Goal: Task Accomplishment & Management: Complete application form

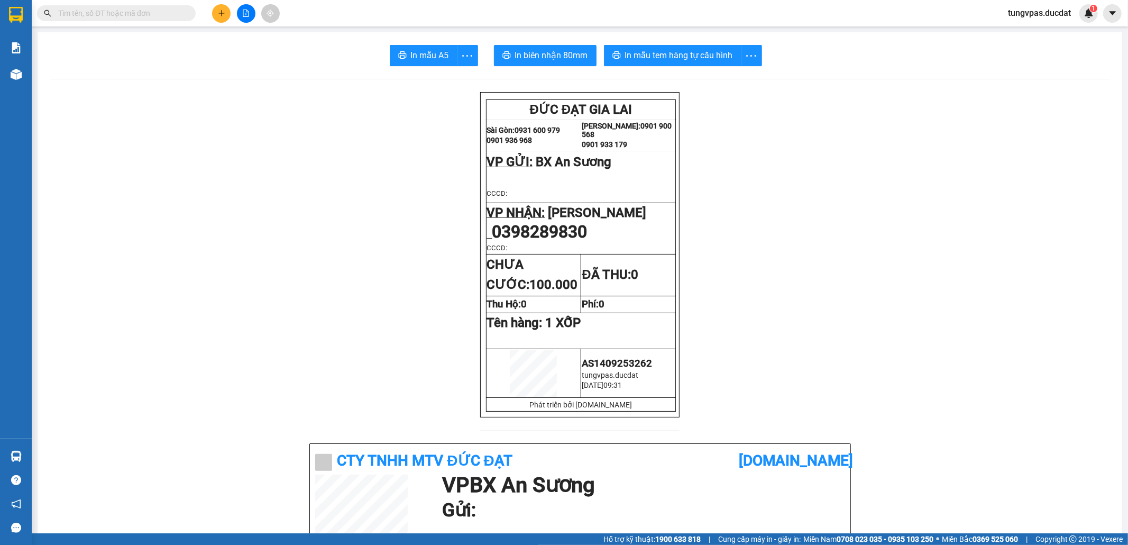
click at [226, 14] on button at bounding box center [221, 13] width 19 height 19
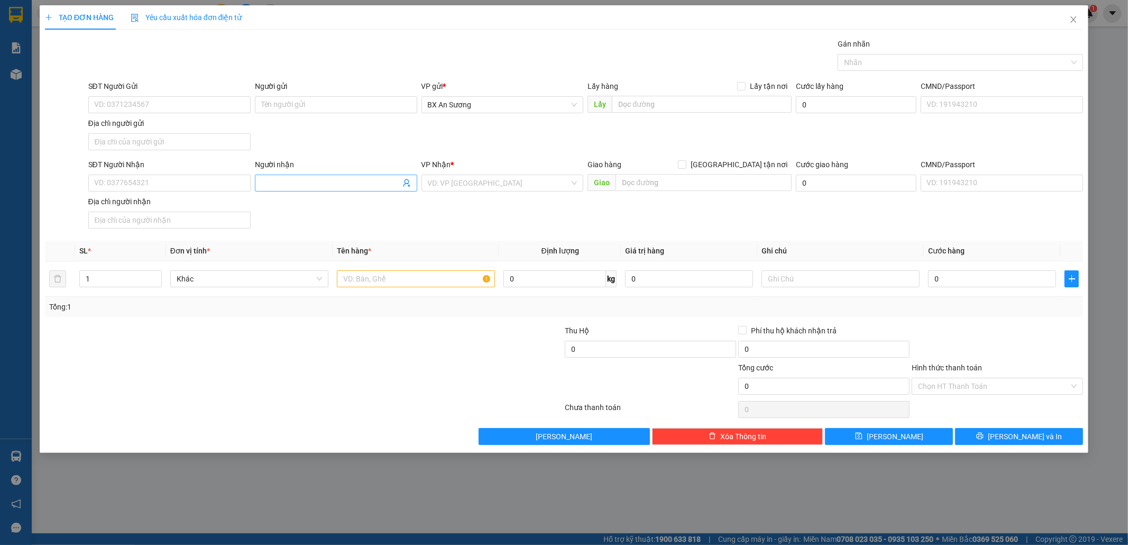
click at [354, 178] on span at bounding box center [336, 182] width 162 height 17
type input "TÌNH"
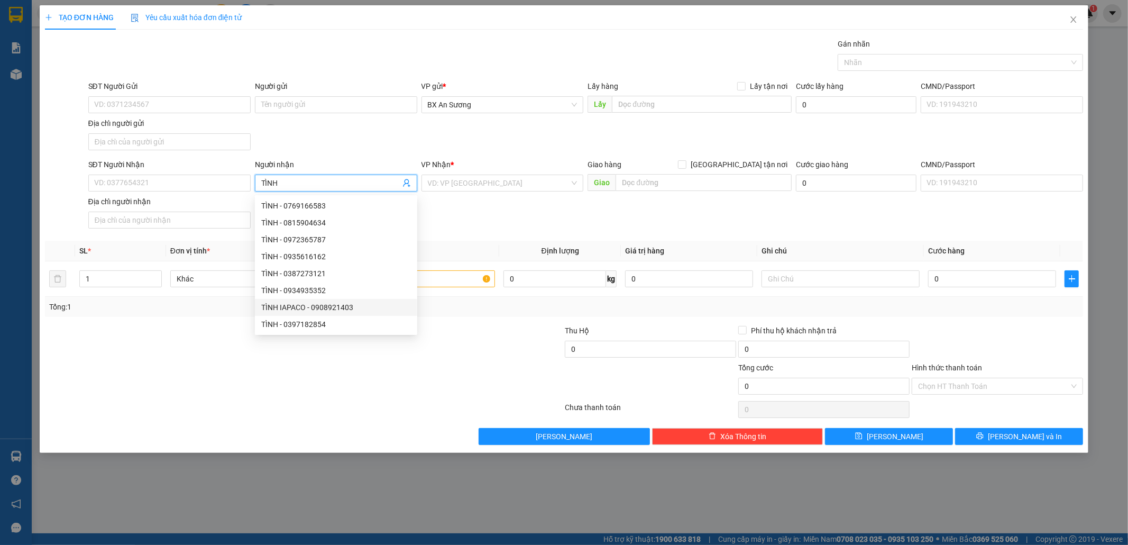
click at [378, 307] on div "TÌNH IAPACO - 0908921403" at bounding box center [336, 307] width 150 height 12
type input "0908921403"
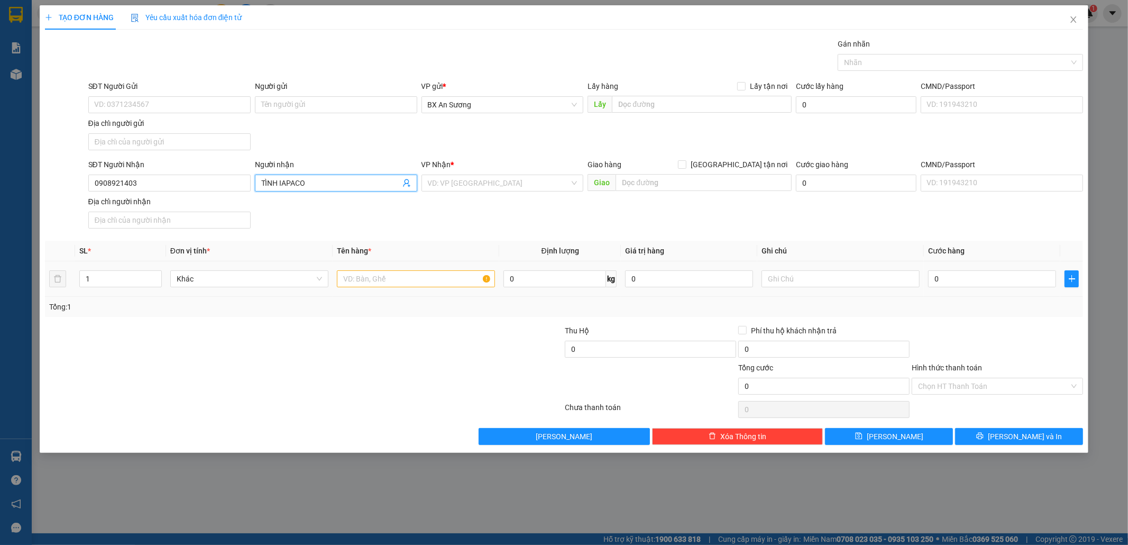
type input "TÌNH IAPACO"
drag, startPoint x: 408, startPoint y: 283, endPoint x: 394, endPoint y: 281, distance: 14.4
click at [408, 282] on input "text" at bounding box center [416, 278] width 158 height 17
type input "1 KIỆN DÀI"
type input "1"
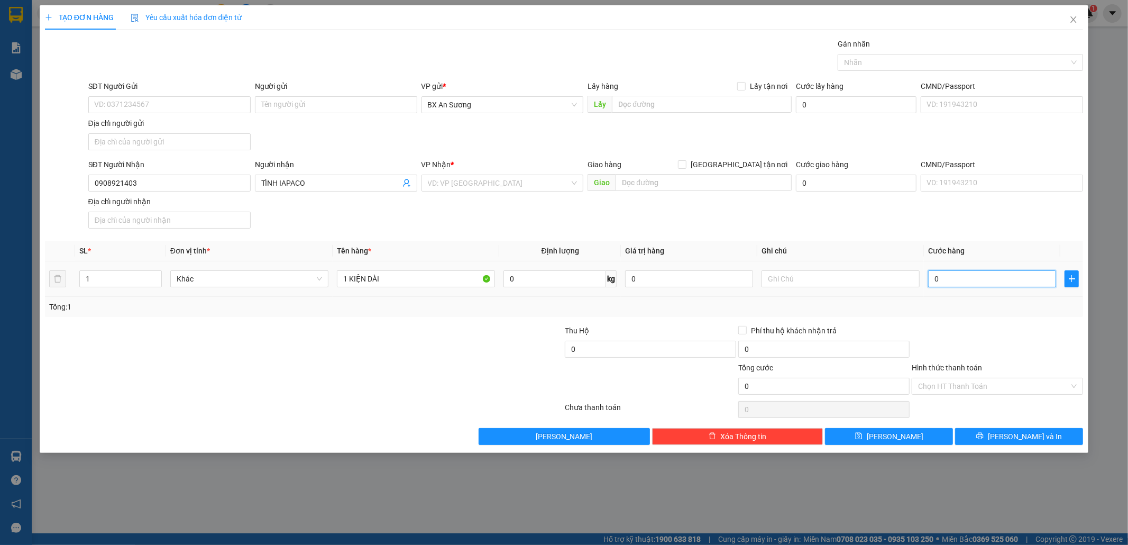
type input "1"
type input "13"
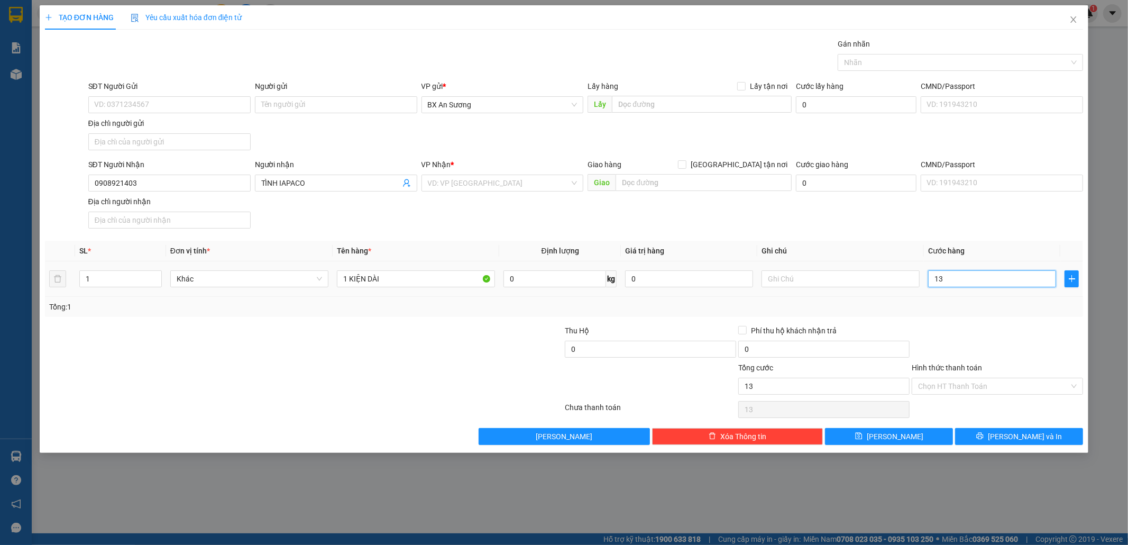
type input "130"
type input "130.000"
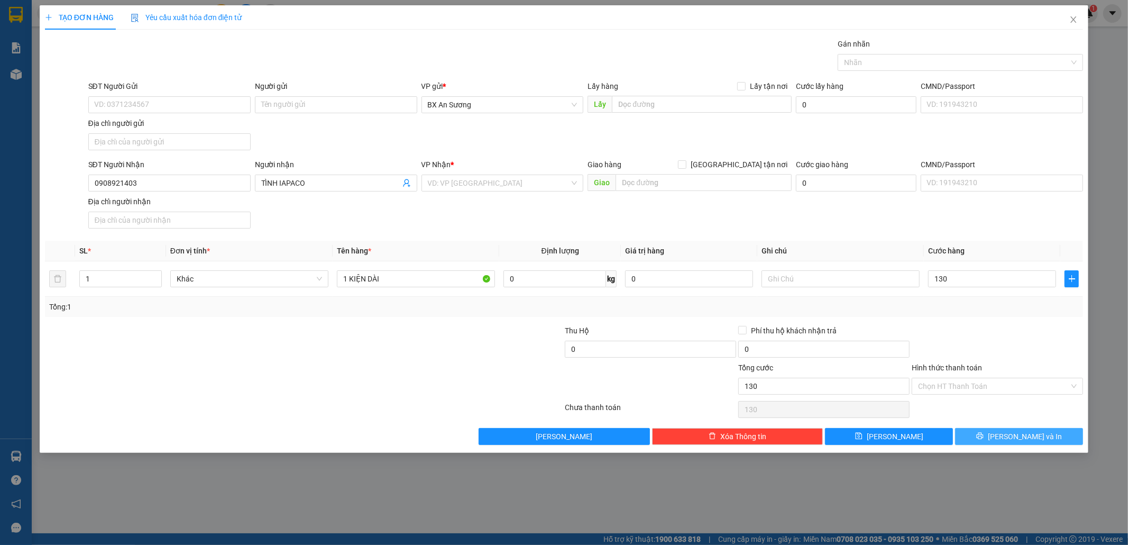
type input "130.000"
click at [1028, 437] on span "[PERSON_NAME] và In" at bounding box center [1025, 436] width 74 height 12
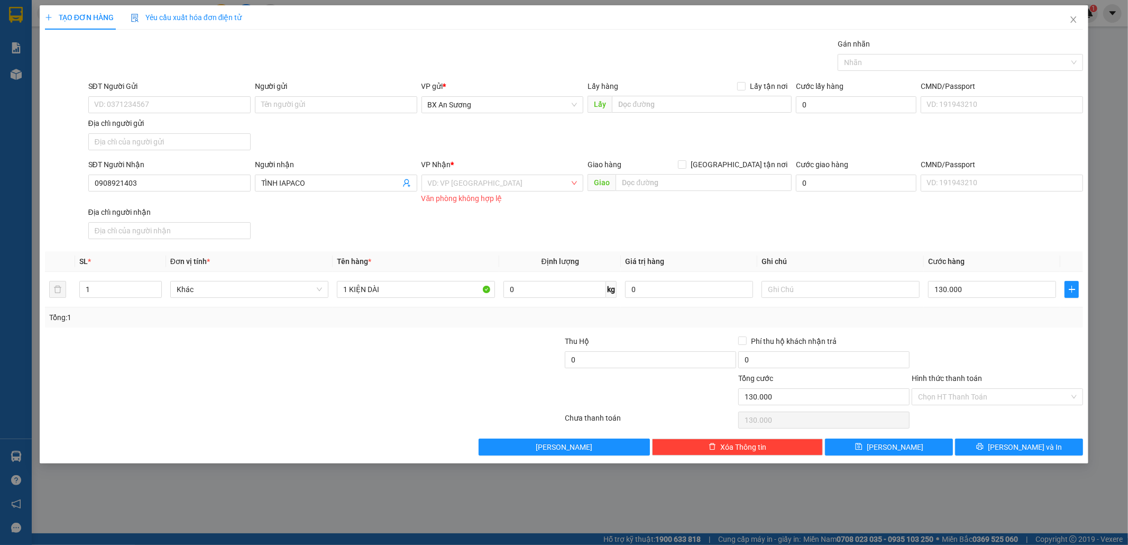
click at [527, 174] on div "VP Nhận *" at bounding box center [502, 167] width 162 height 16
click at [517, 182] on input "search" at bounding box center [499, 183] width 142 height 16
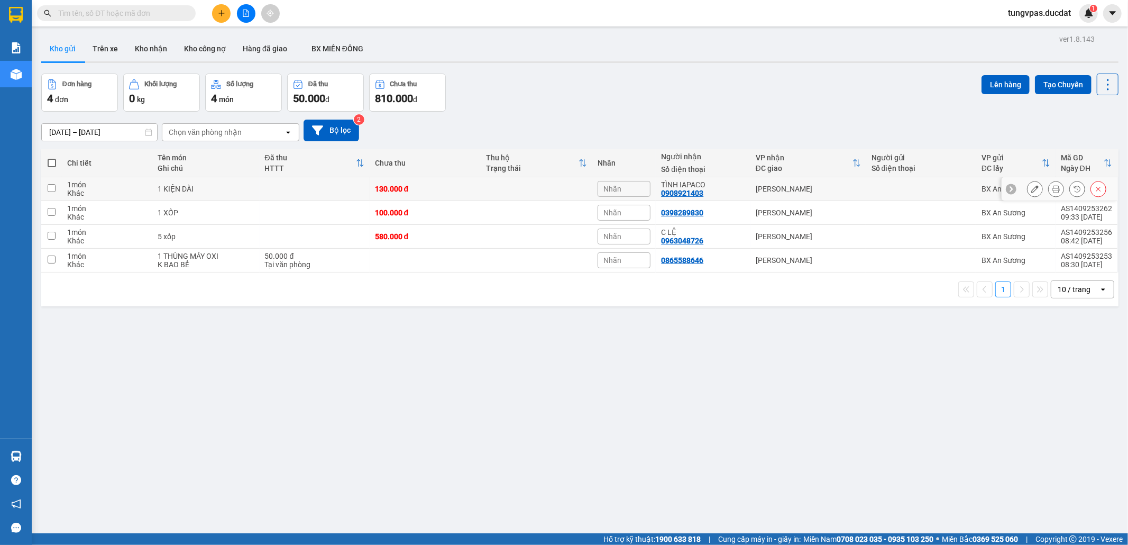
click at [1031, 187] on icon at bounding box center [1034, 188] width 7 height 7
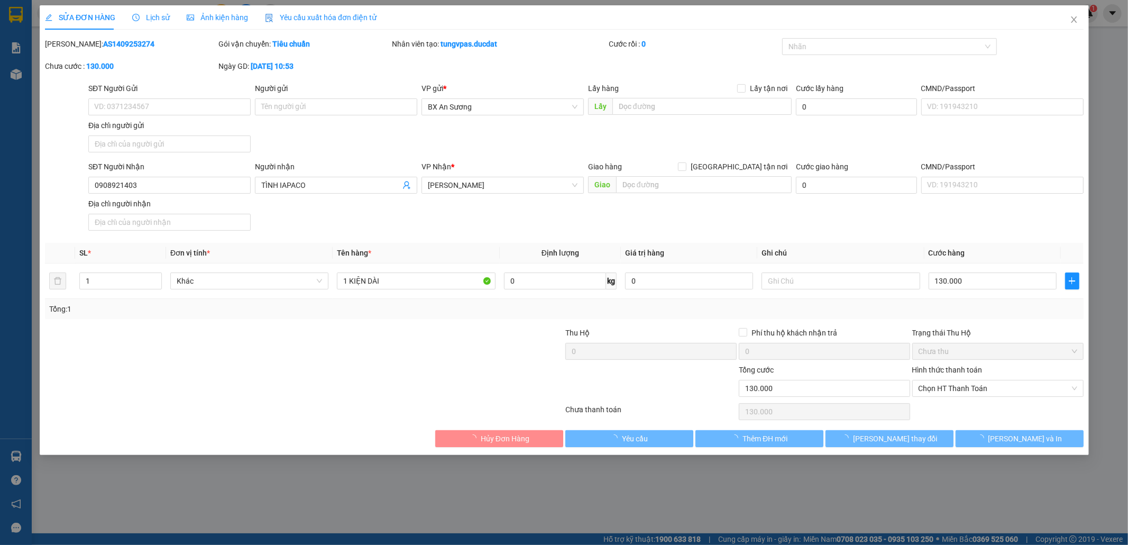
type input "0908921403"
type input "TÌNH IAPACO"
type input "130.000"
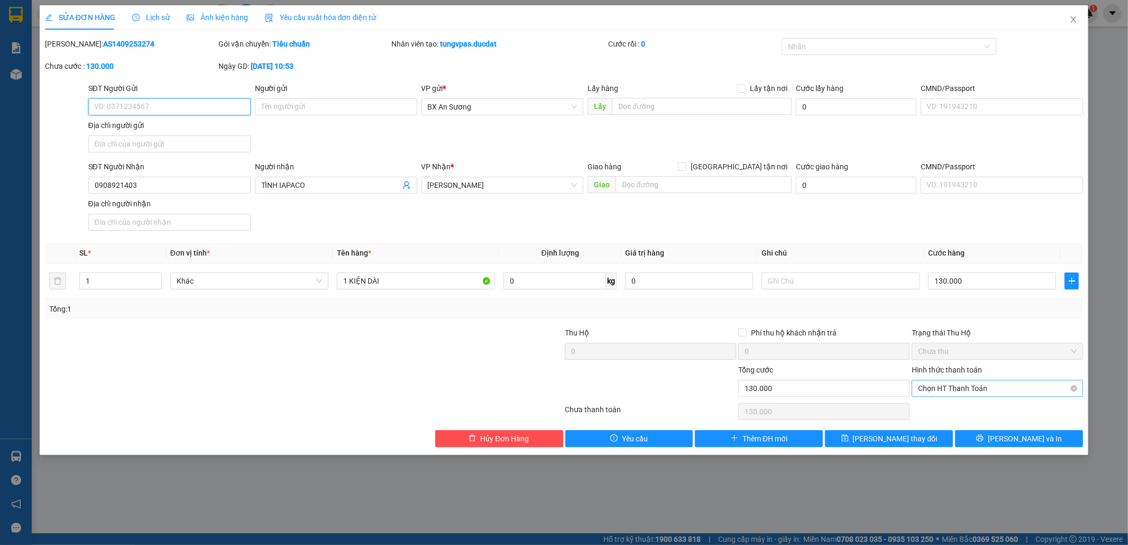
click at [978, 390] on span "Chọn HT Thanh Toán" at bounding box center [997, 388] width 159 height 16
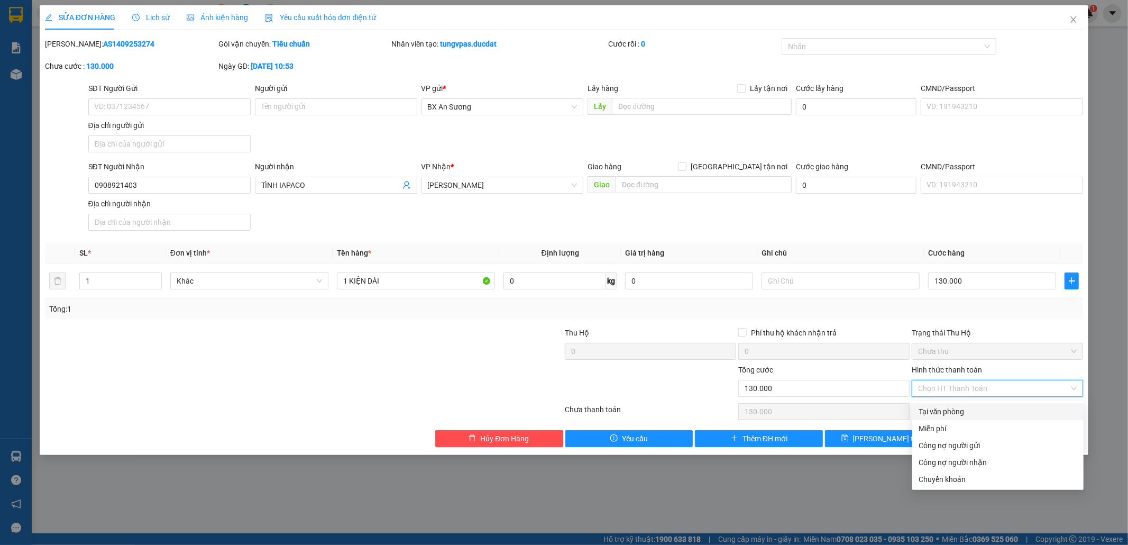
click at [942, 413] on div "Tại văn phòng" at bounding box center [997, 412] width 159 height 12
type input "0"
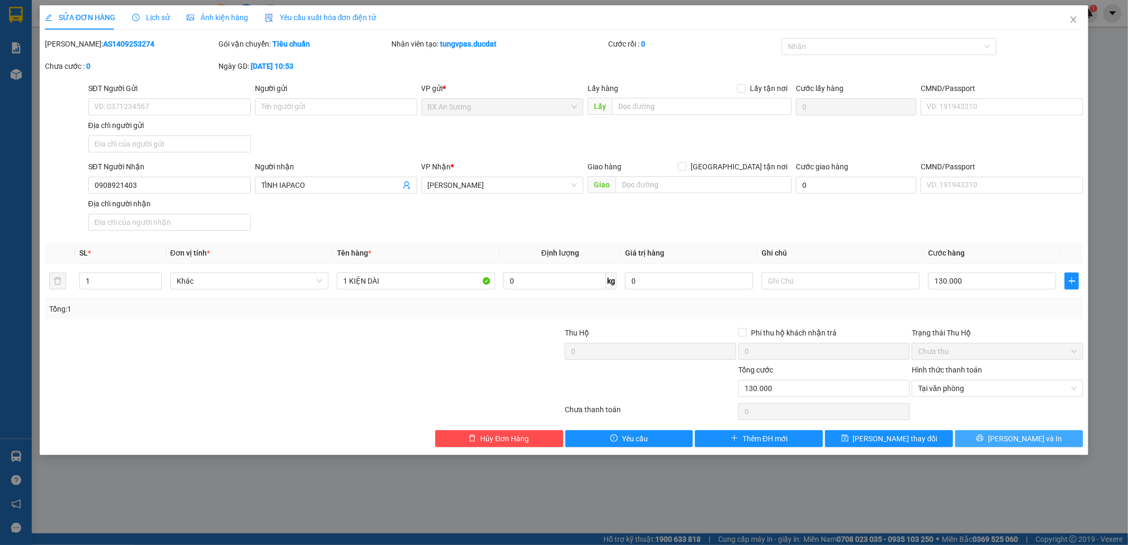
click at [1012, 438] on span "[PERSON_NAME] và In" at bounding box center [1025, 439] width 74 height 12
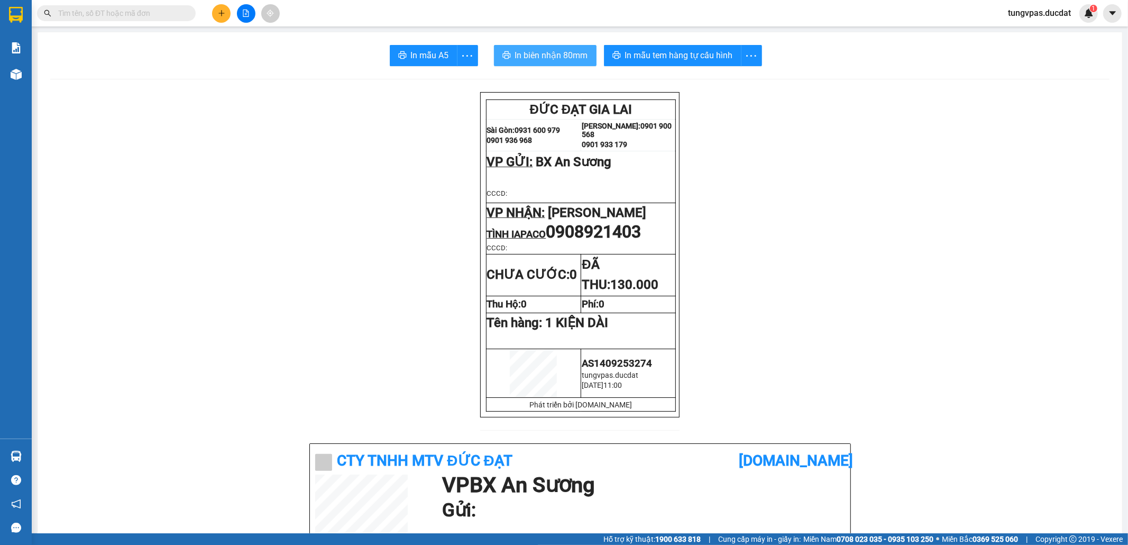
click at [542, 58] on span "In biên nhận 80mm" at bounding box center [551, 55] width 73 height 13
click at [220, 10] on icon "plus" at bounding box center [221, 13] width 7 height 7
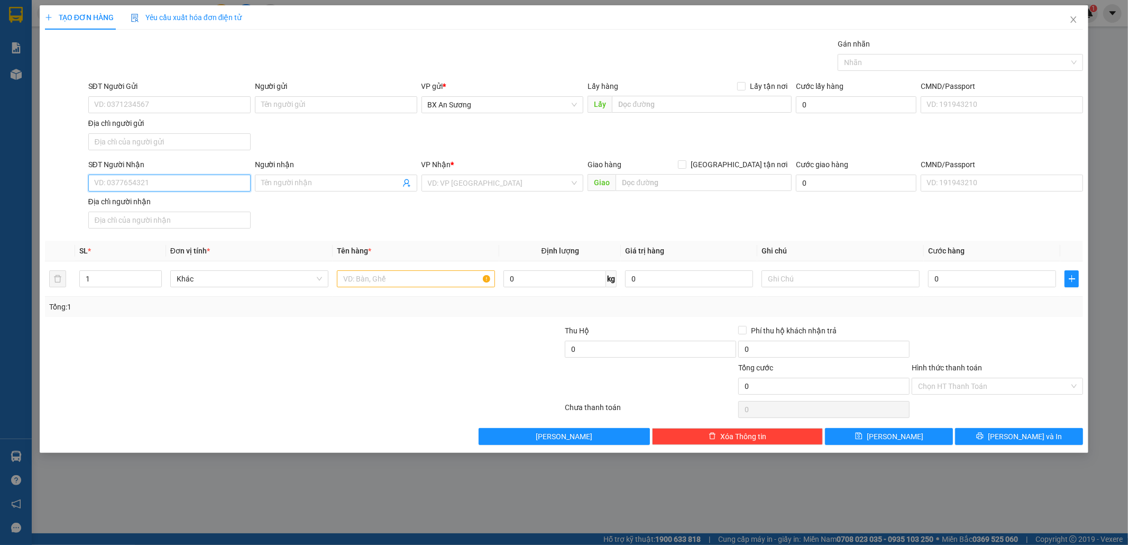
click at [218, 182] on input "SĐT Người Nhận" at bounding box center [169, 182] width 162 height 17
click at [335, 187] on input "Người nhận" at bounding box center [330, 183] width 139 height 12
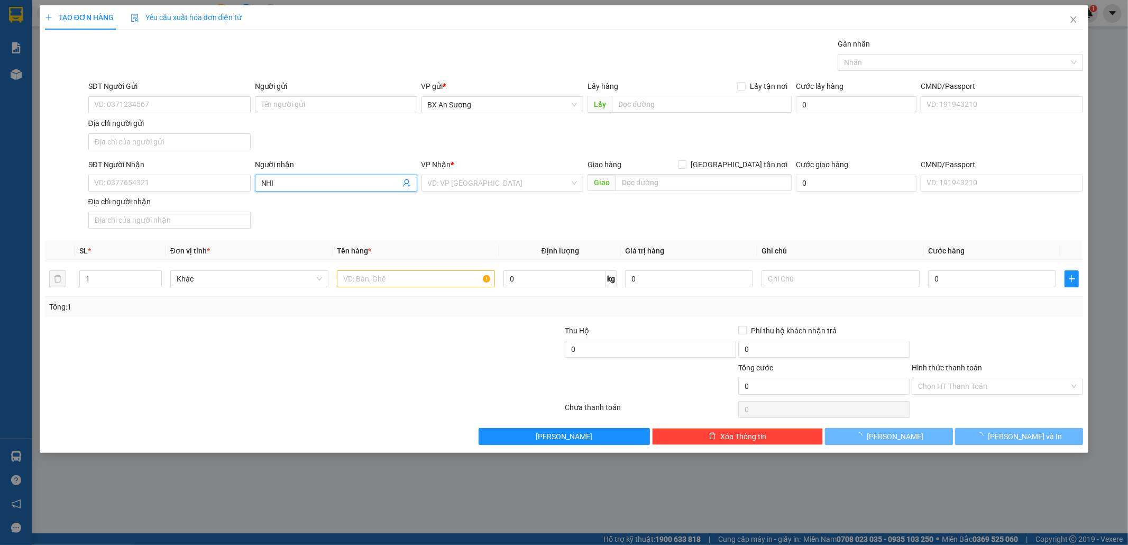
type input "NHI G"
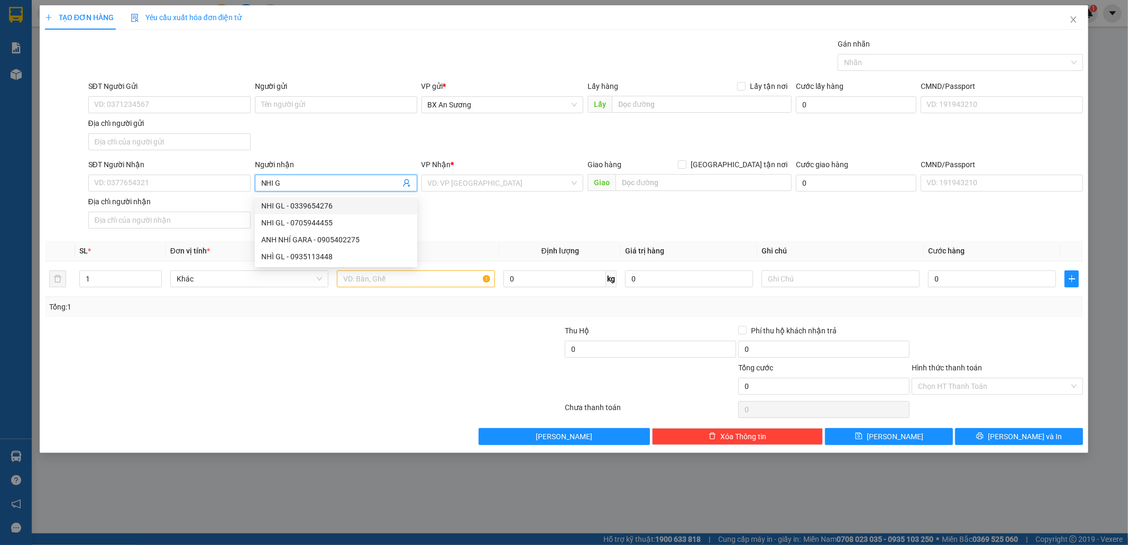
click at [336, 206] on div "NHI GL - 0339654276" at bounding box center [336, 206] width 150 height 12
type input "0339654276"
type input "NHI GL"
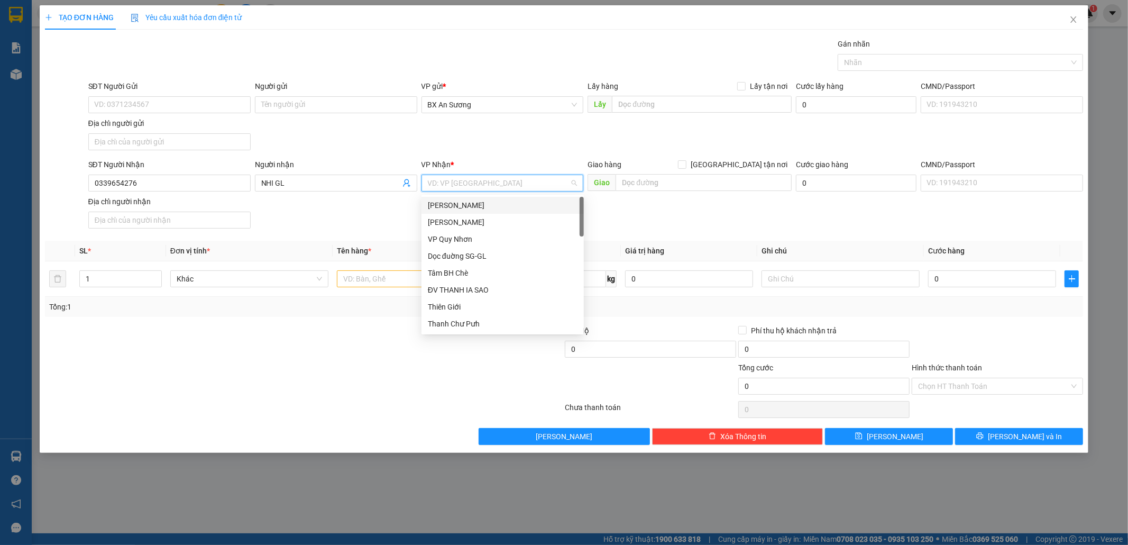
click at [461, 184] on input "search" at bounding box center [499, 183] width 142 height 16
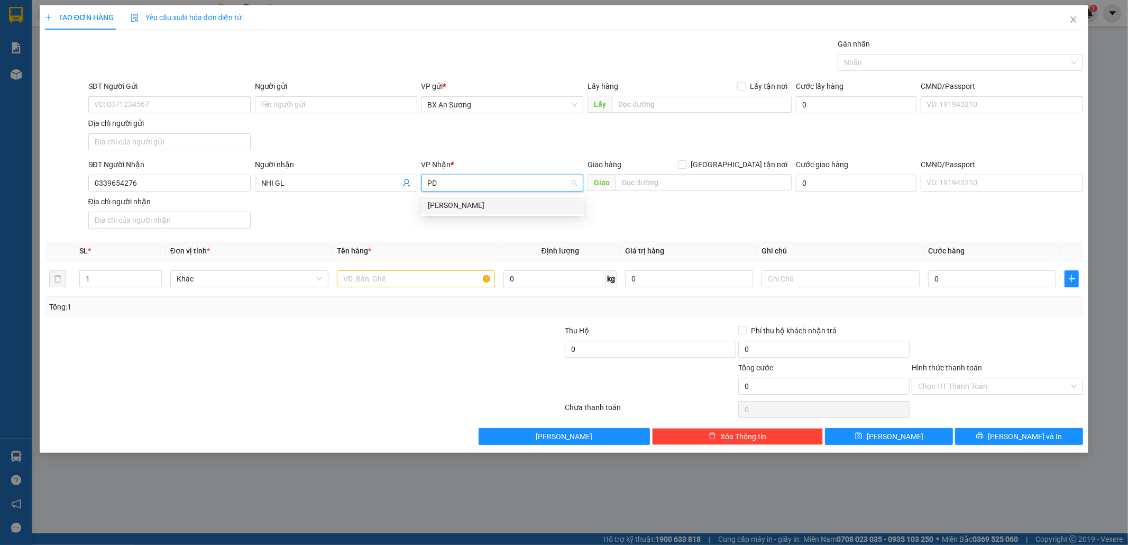
type input "PDP"
click at [472, 212] on div "[PERSON_NAME]" at bounding box center [502, 205] width 162 height 17
click at [440, 281] on input "text" at bounding box center [416, 278] width 158 height 17
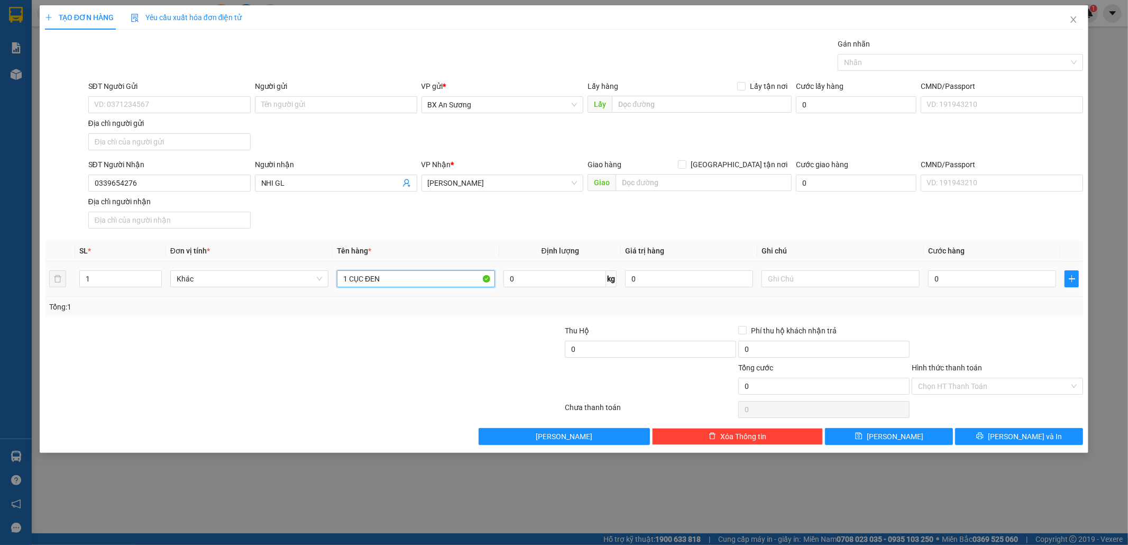
type input "1 CỤC ĐEN"
type input "0"
click at [957, 277] on input "0" at bounding box center [992, 278] width 128 height 17
type input "1"
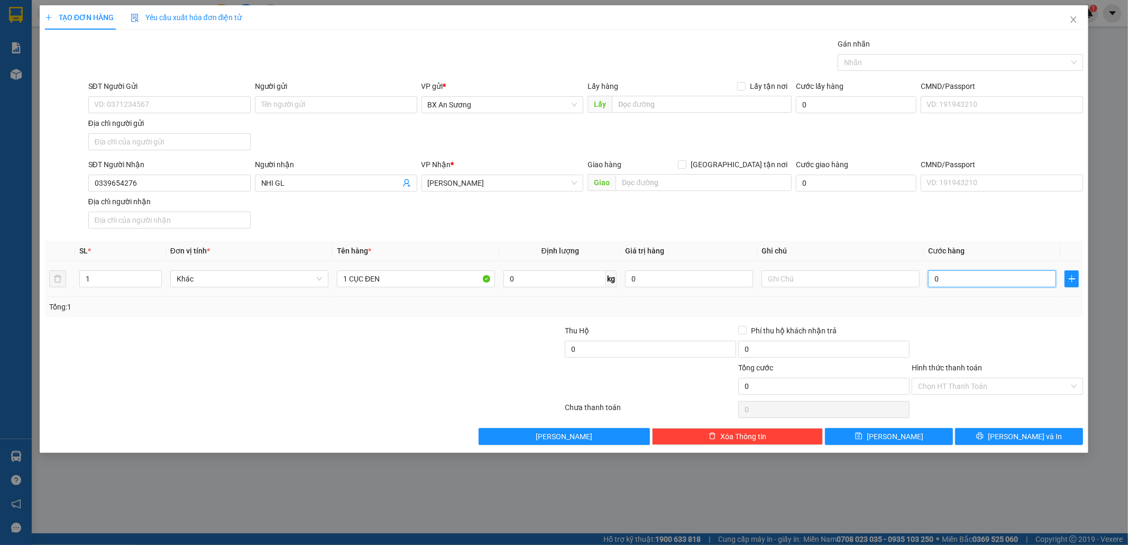
type input "1"
type input "10"
type input "100"
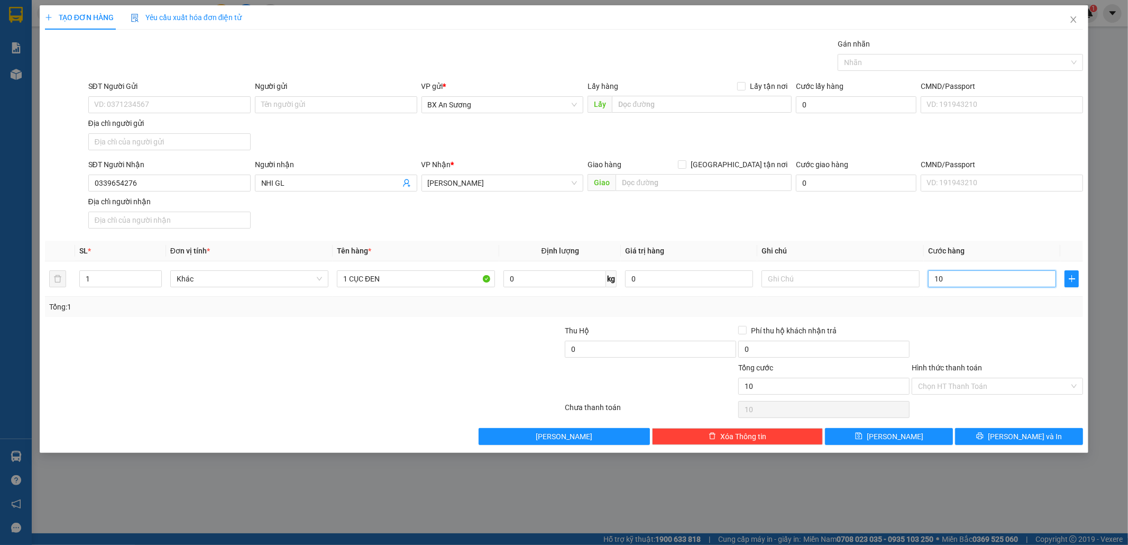
type input "100"
type input "100.000"
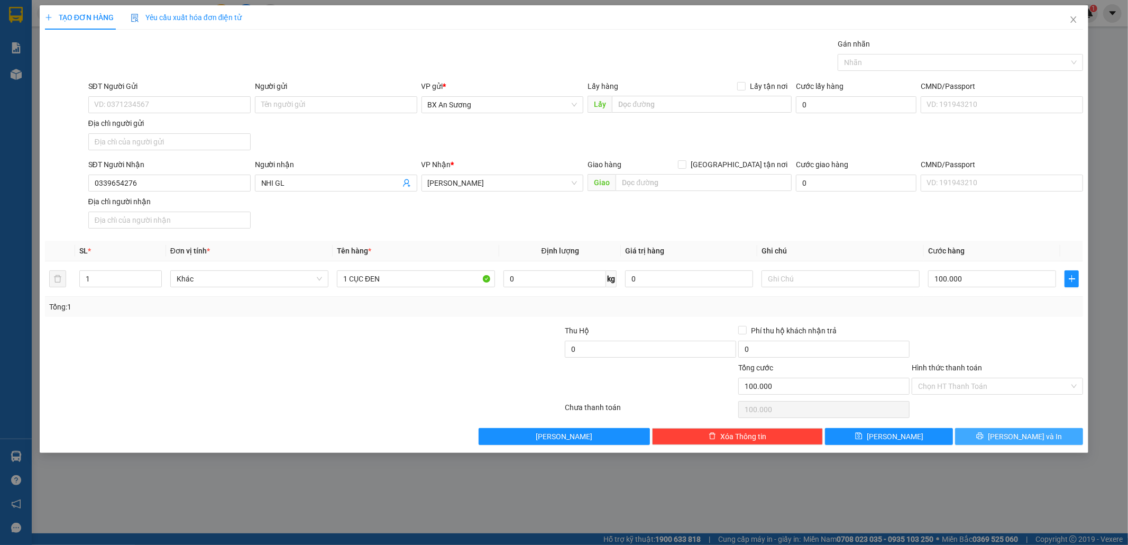
click at [1052, 434] on button "[PERSON_NAME] và In" at bounding box center [1019, 436] width 128 height 17
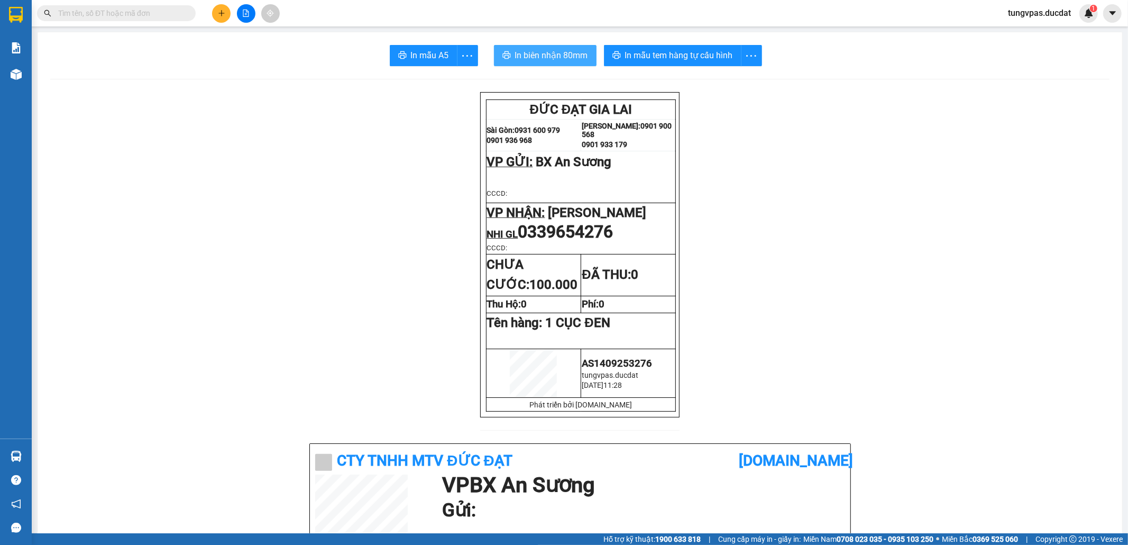
click at [562, 60] on span "In biên nhận 80mm" at bounding box center [551, 55] width 73 height 13
click at [718, 54] on span "In mẫu tem hàng tự cấu hình" at bounding box center [679, 55] width 108 height 13
click at [670, 55] on span "In mẫu tem hàng tự cấu hình" at bounding box center [679, 55] width 108 height 13
click at [218, 12] on icon "plus" at bounding box center [221, 13] width 7 height 7
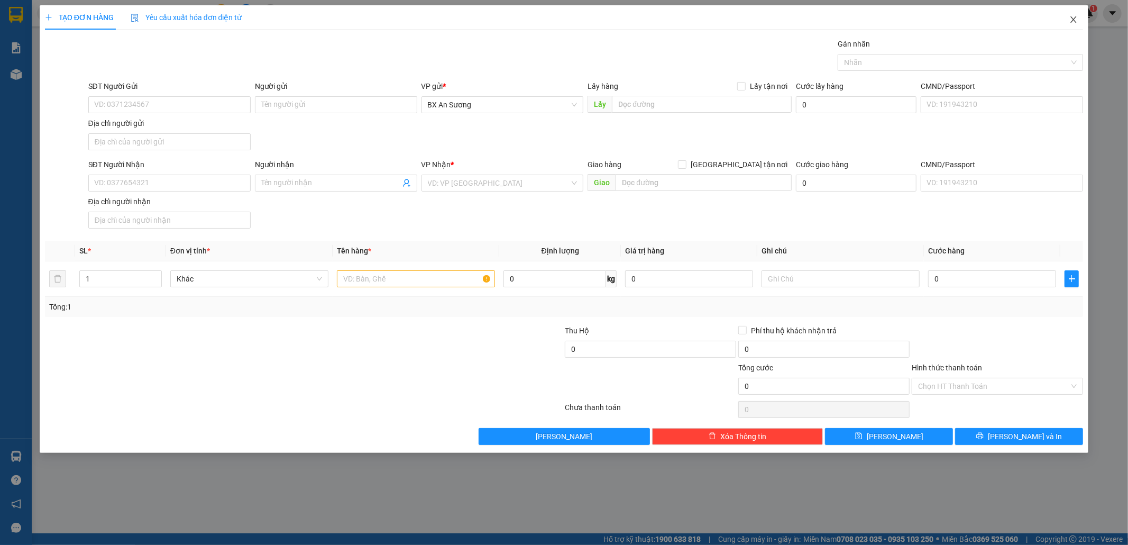
click at [1078, 20] on span "Close" at bounding box center [1074, 20] width 30 height 30
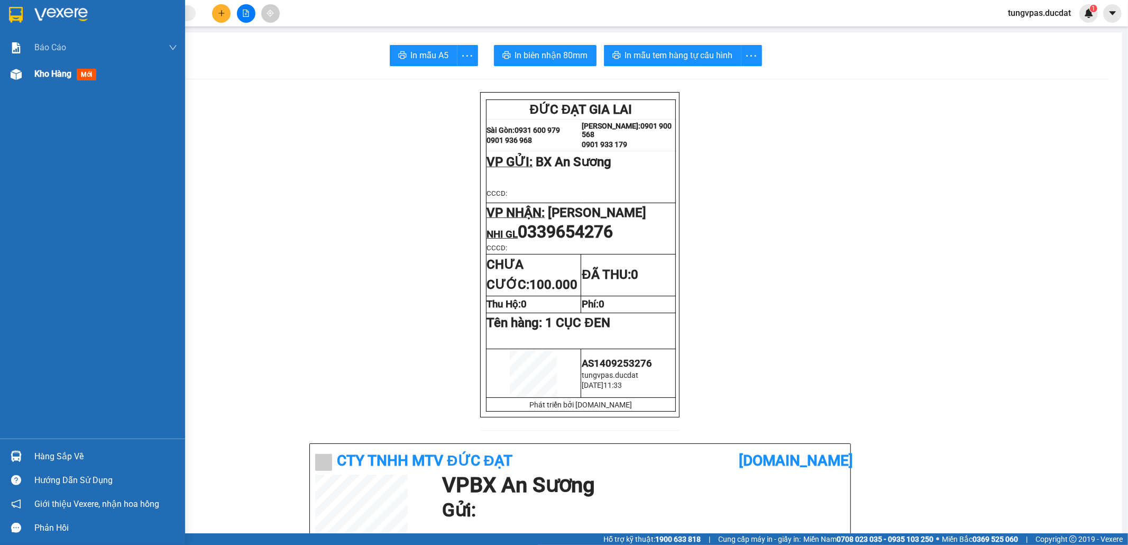
click at [14, 71] on img at bounding box center [16, 74] width 11 height 11
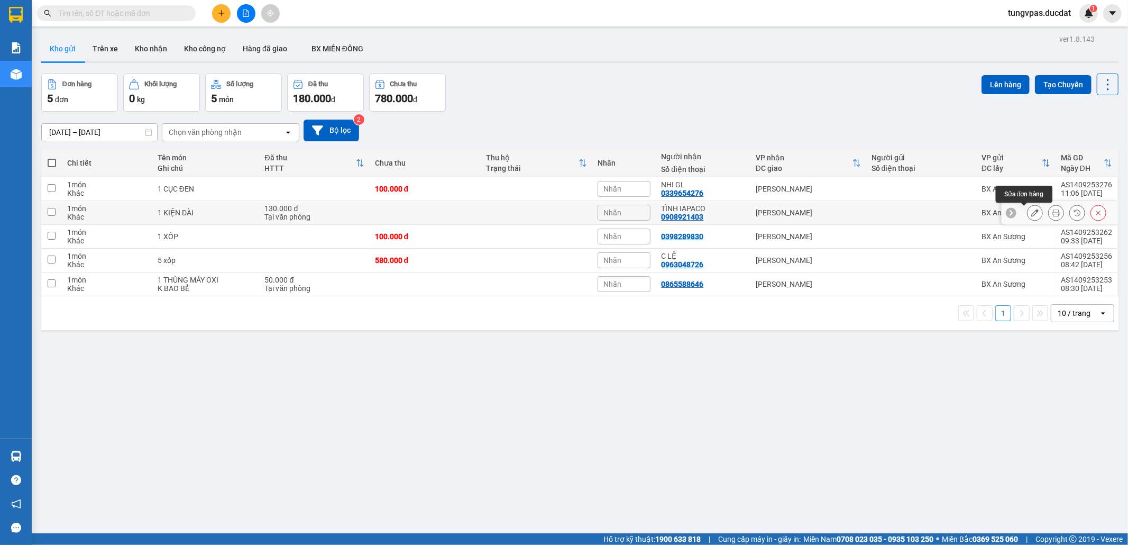
click at [1031, 212] on icon at bounding box center [1034, 212] width 7 height 7
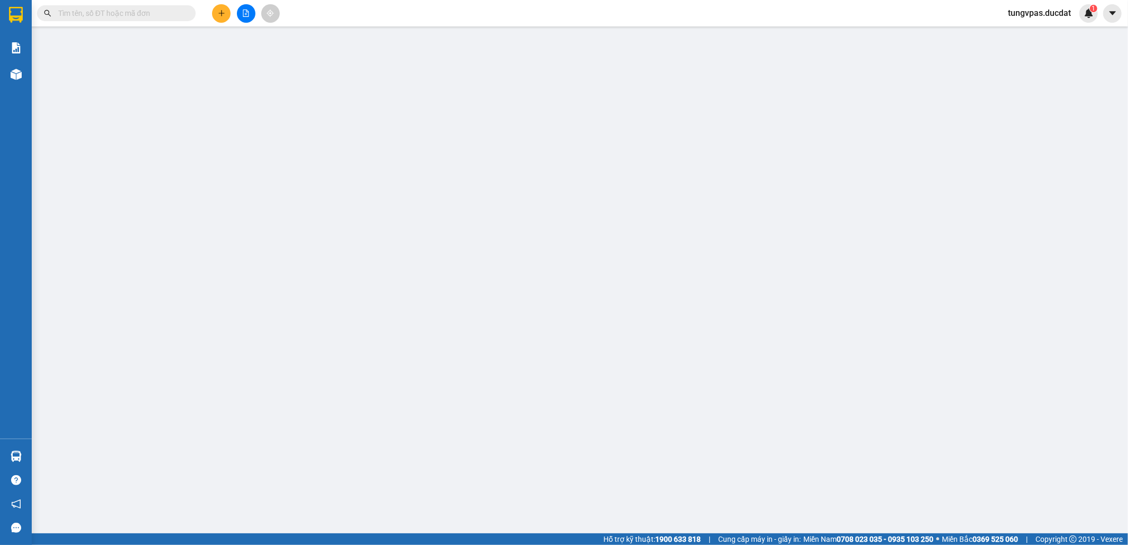
type input "0908921403"
type input "TÌNH IAPACO"
type input "130.000"
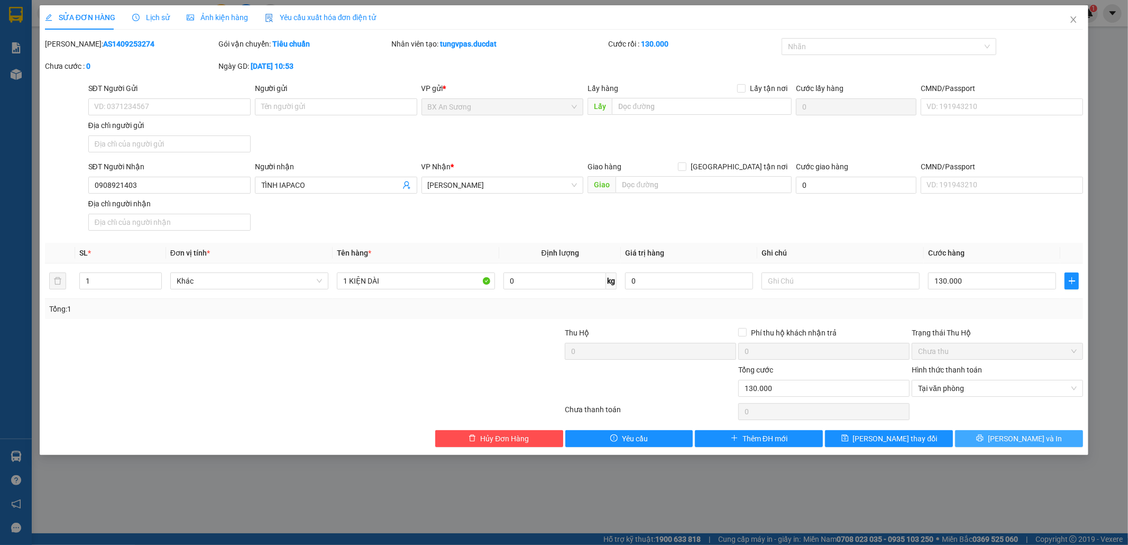
click at [1028, 440] on span "[PERSON_NAME] và In" at bounding box center [1025, 439] width 74 height 12
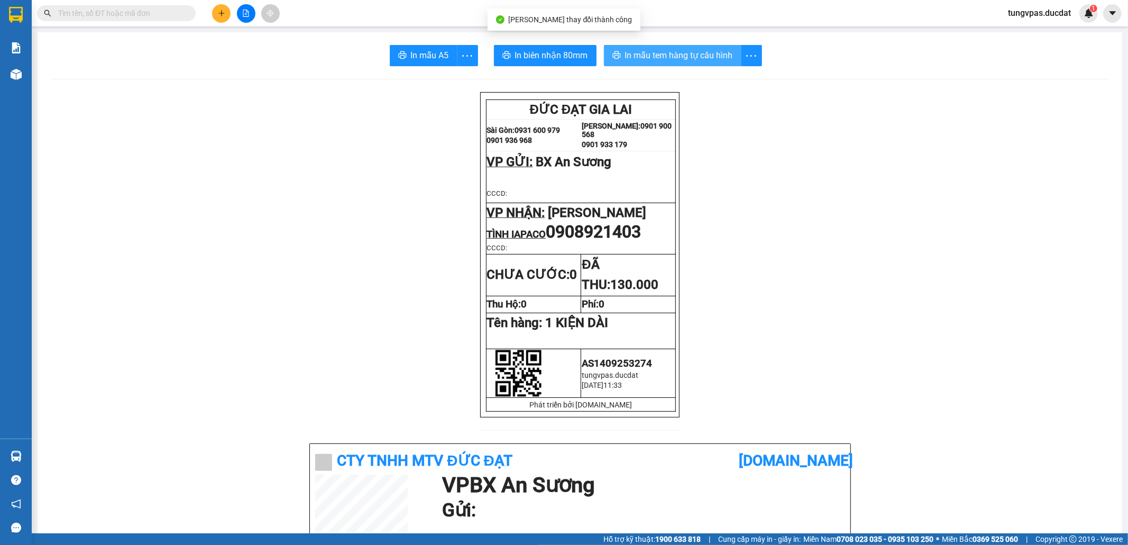
click at [701, 56] on span "In mẫu tem hàng tự cấu hình" at bounding box center [679, 55] width 108 height 13
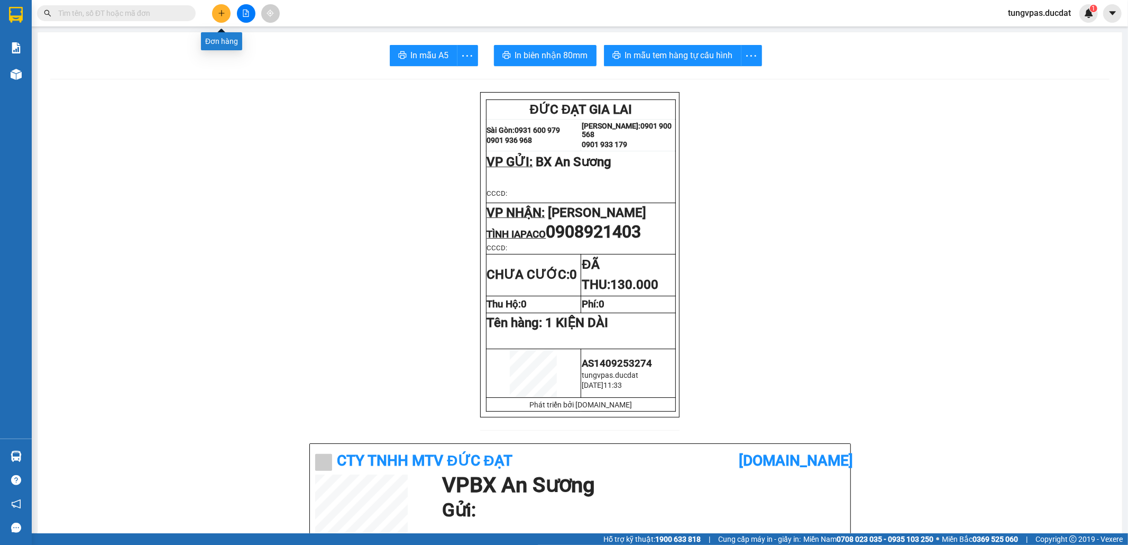
click at [223, 17] on button at bounding box center [221, 13] width 19 height 19
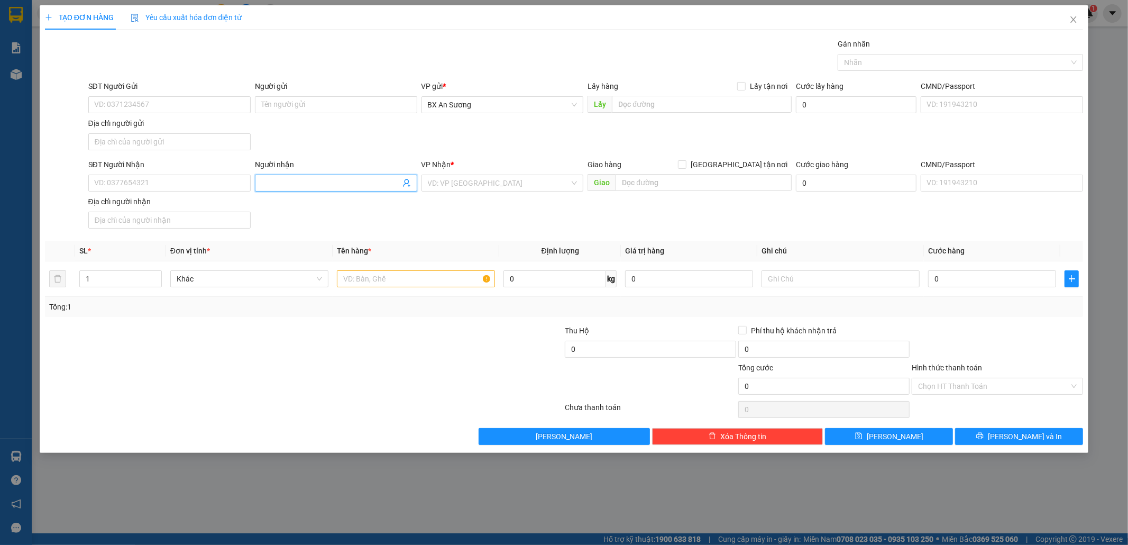
drag, startPoint x: 361, startPoint y: 192, endPoint x: 357, endPoint y: 187, distance: 6.2
click at [357, 187] on span at bounding box center [336, 182] width 162 height 17
type input "vĩnh dep"
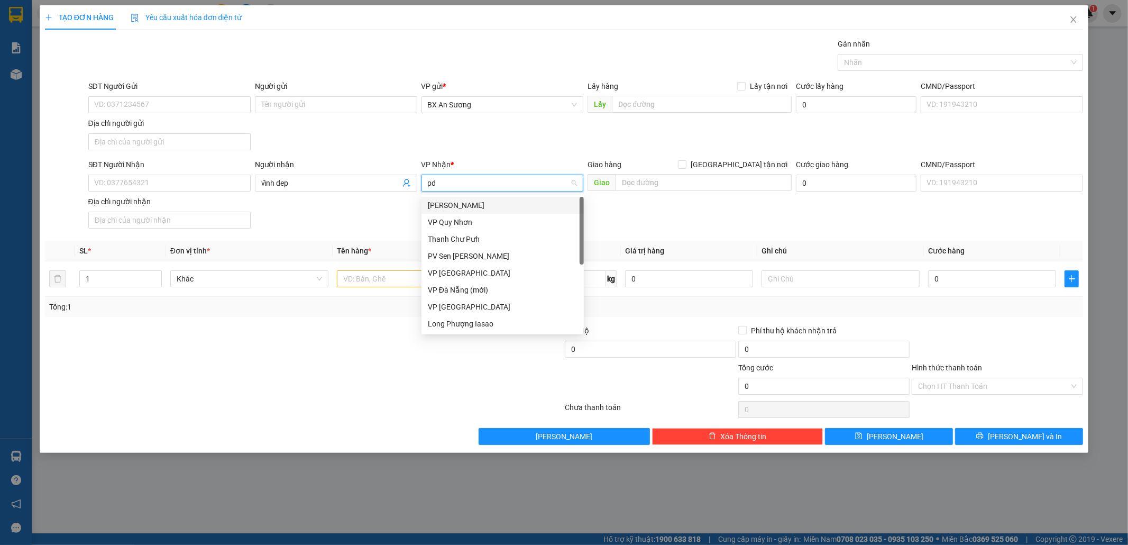
type input "pdp"
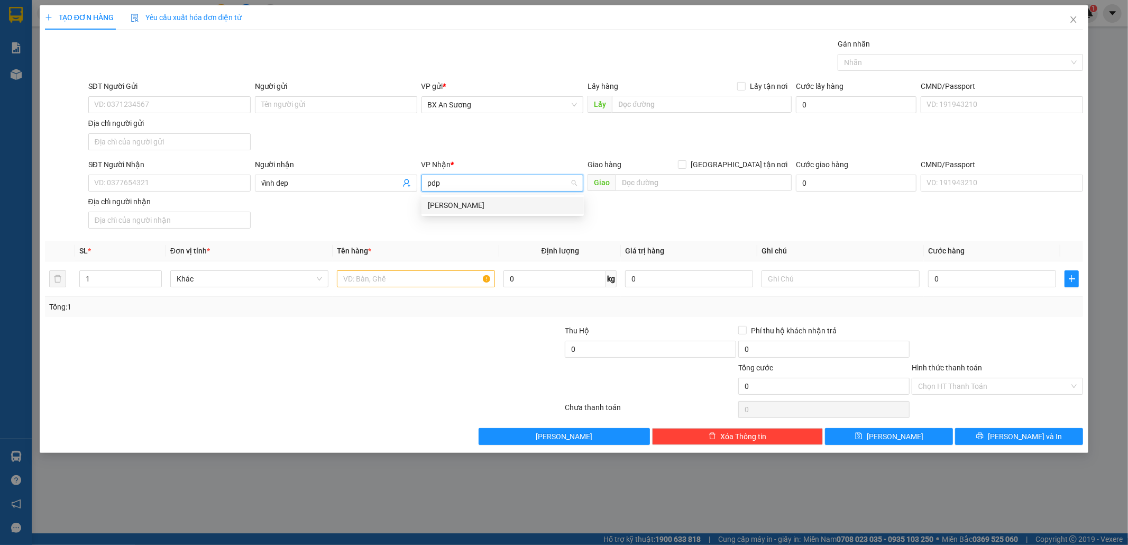
click at [454, 206] on div "Phan Đình Phùng" at bounding box center [503, 205] width 150 height 12
click at [444, 283] on input "text" at bounding box center [416, 278] width 158 height 17
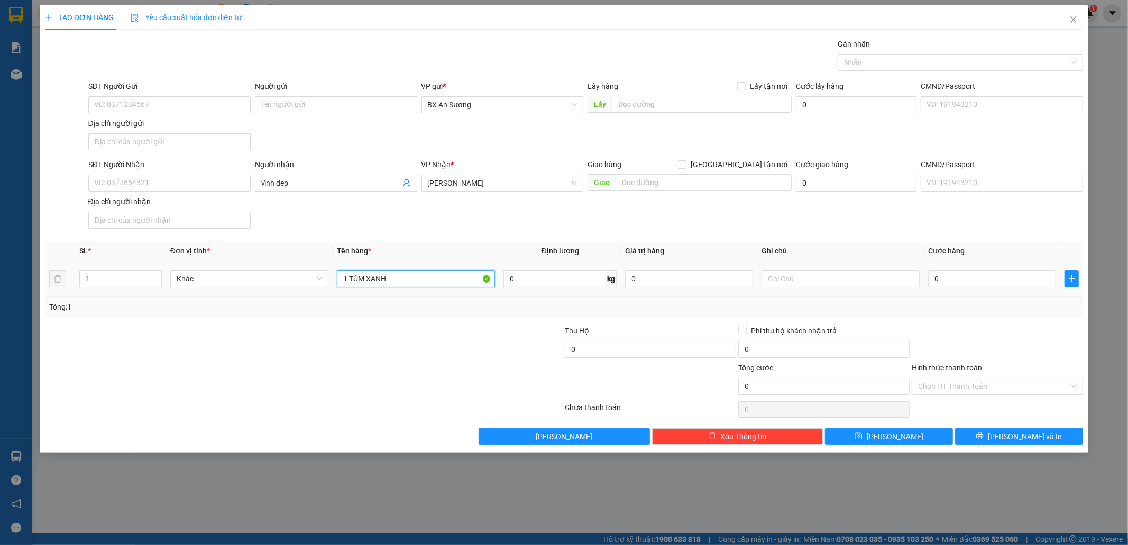
type input "1 TÚM XANH"
type input "7"
type input "70"
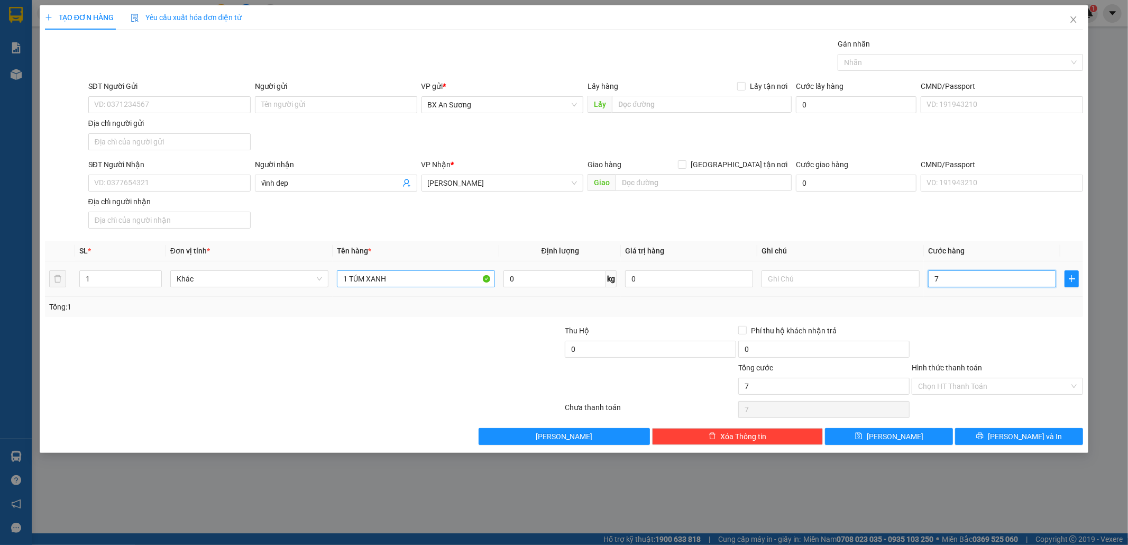
type input "70"
type input "70.000"
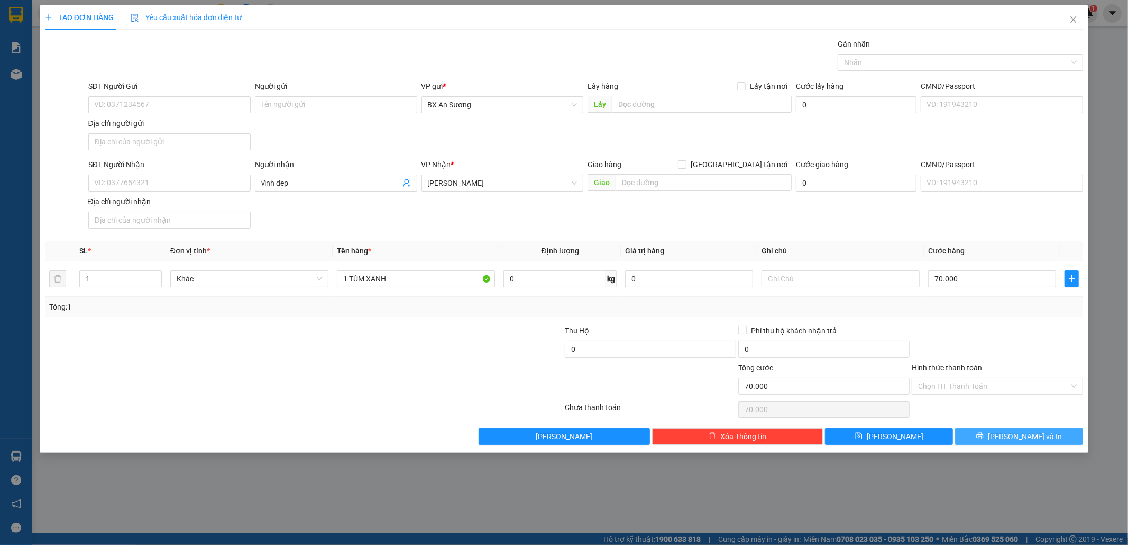
click at [1045, 432] on button "[PERSON_NAME] và In" at bounding box center [1019, 436] width 128 height 17
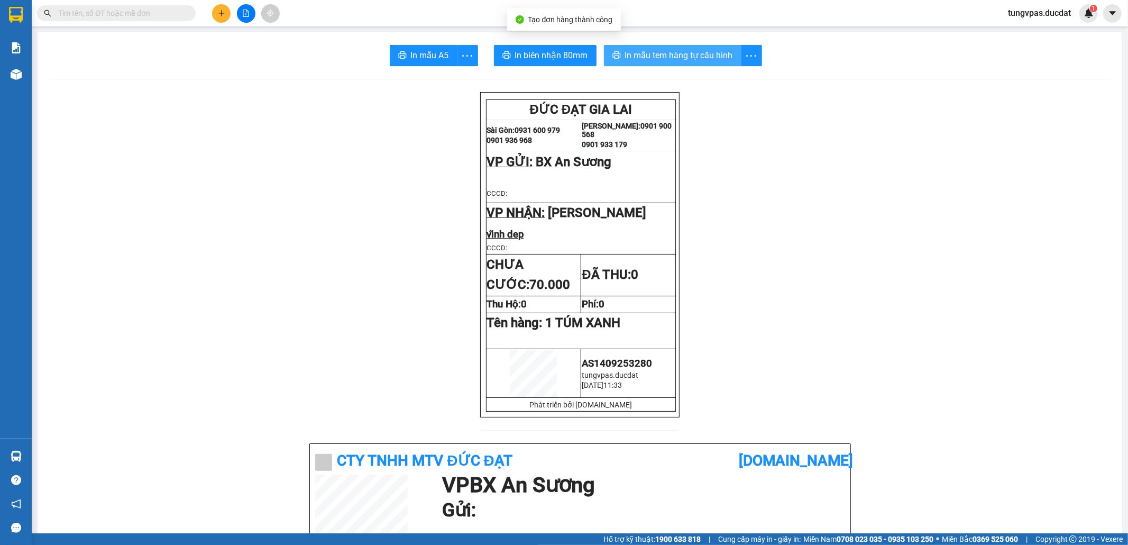
click at [706, 58] on span "In mẫu tem hàng tự cấu hình" at bounding box center [679, 55] width 108 height 13
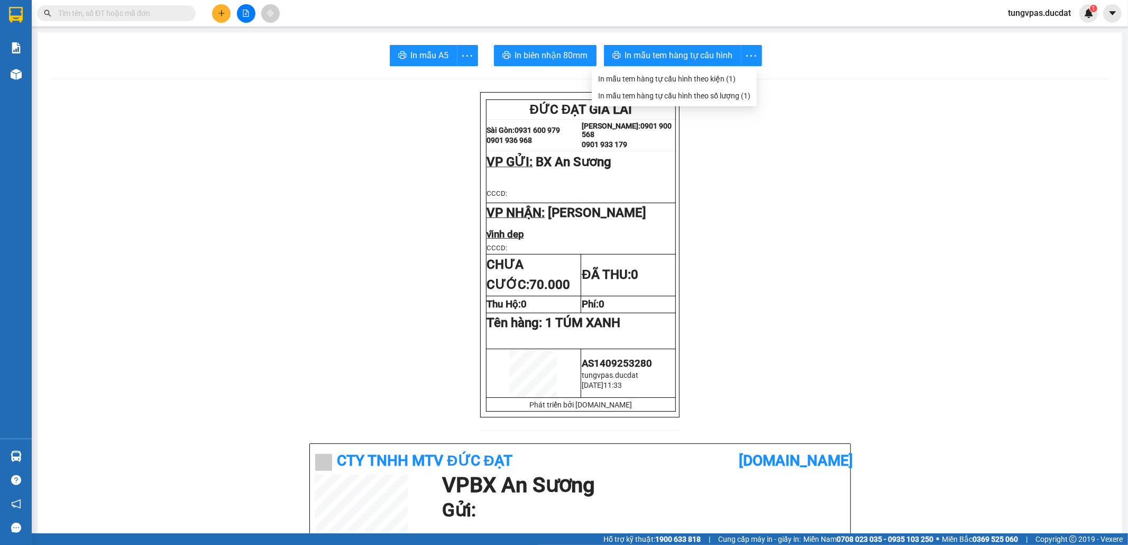
click at [220, 13] on icon "plus" at bounding box center [221, 13] width 6 height 1
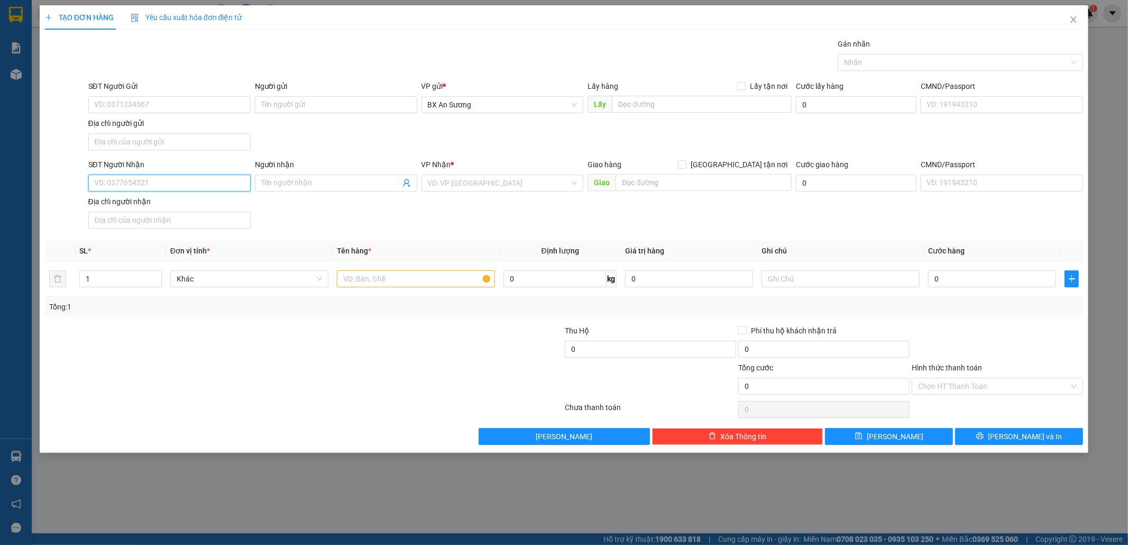
click at [218, 180] on input "SĐT Người Nhận" at bounding box center [169, 182] width 162 height 17
click at [180, 208] on div "0945908181" at bounding box center [170, 206] width 150 height 12
type input "0945908181"
click at [421, 275] on input "text" at bounding box center [416, 278] width 158 height 17
drag, startPoint x: 413, startPoint y: 284, endPoint x: 379, endPoint y: 284, distance: 33.8
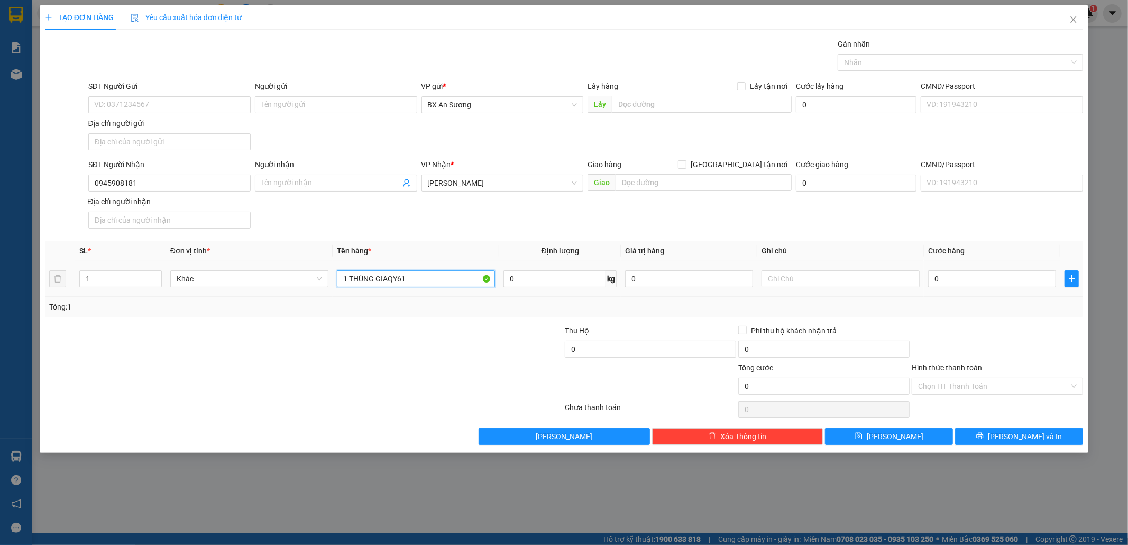
click at [379, 284] on input "1 THÙNG GIAQY61" at bounding box center [416, 278] width 158 height 17
drag, startPoint x: 413, startPoint y: 281, endPoint x: 379, endPoint y: 269, distance: 36.5
click at [379, 281] on input "1 THÙNG GIAY61" at bounding box center [416, 278] width 158 height 17
type input "1 THÙNG GIẤY"
type input "7"
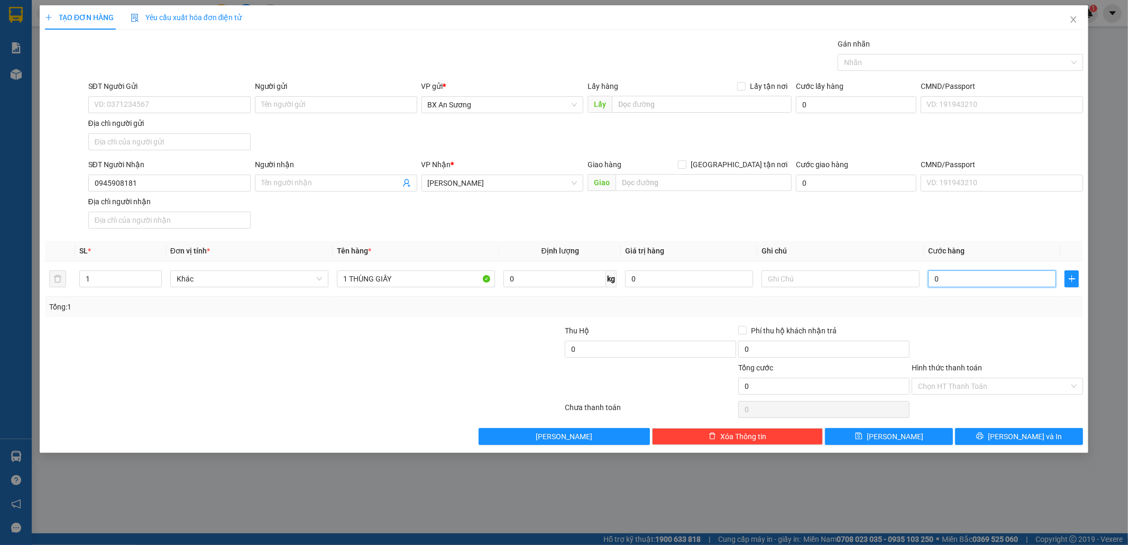
type input "7"
type input "70"
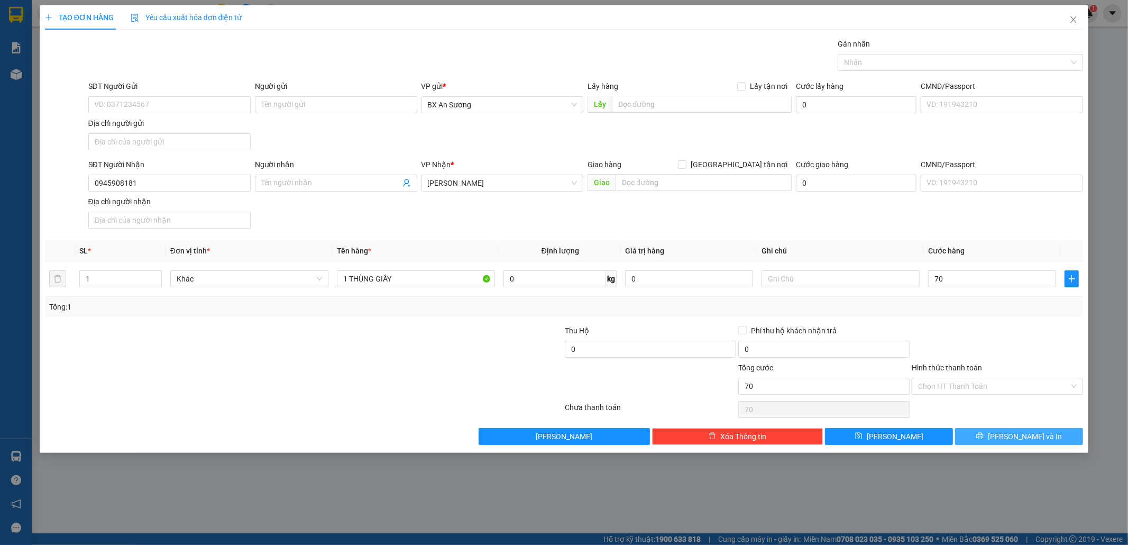
type input "70.000"
click at [996, 445] on button "[PERSON_NAME] và In" at bounding box center [1019, 436] width 128 height 17
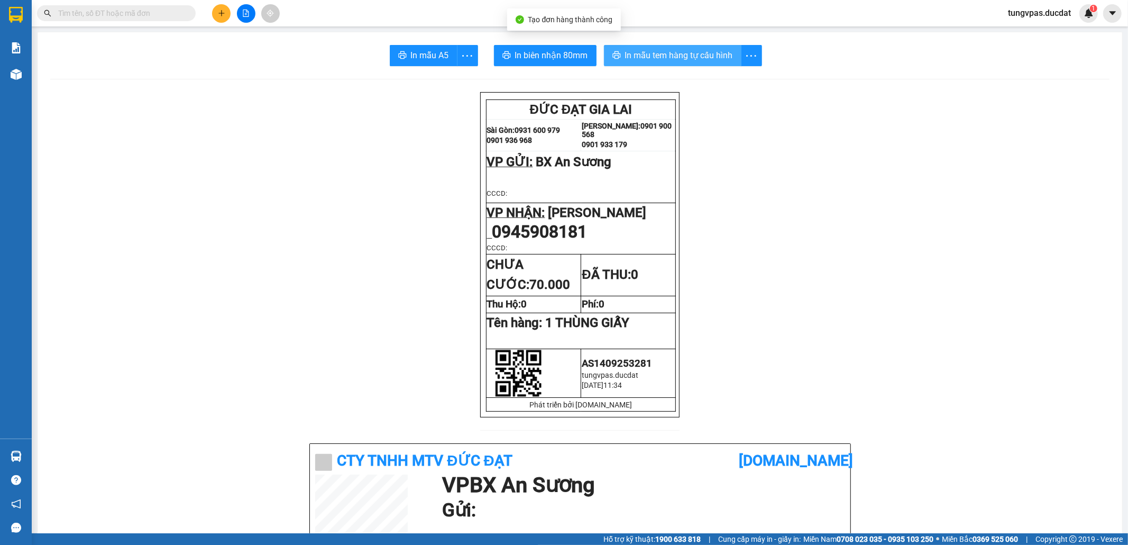
click at [698, 61] on span "In mẫu tem hàng tự cấu hình" at bounding box center [679, 55] width 108 height 13
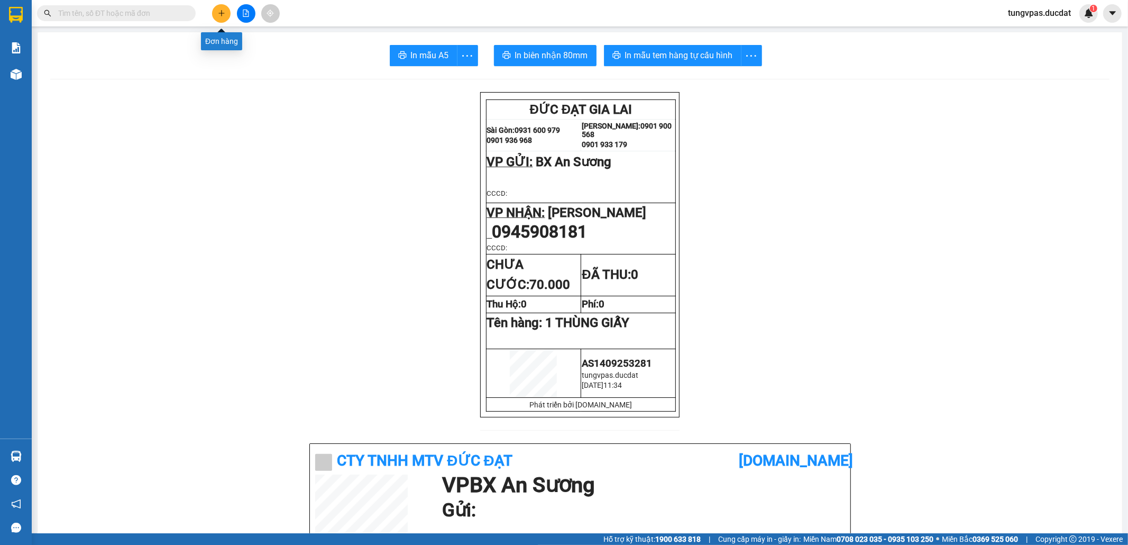
click at [218, 14] on icon "plus" at bounding box center [221, 13] width 7 height 7
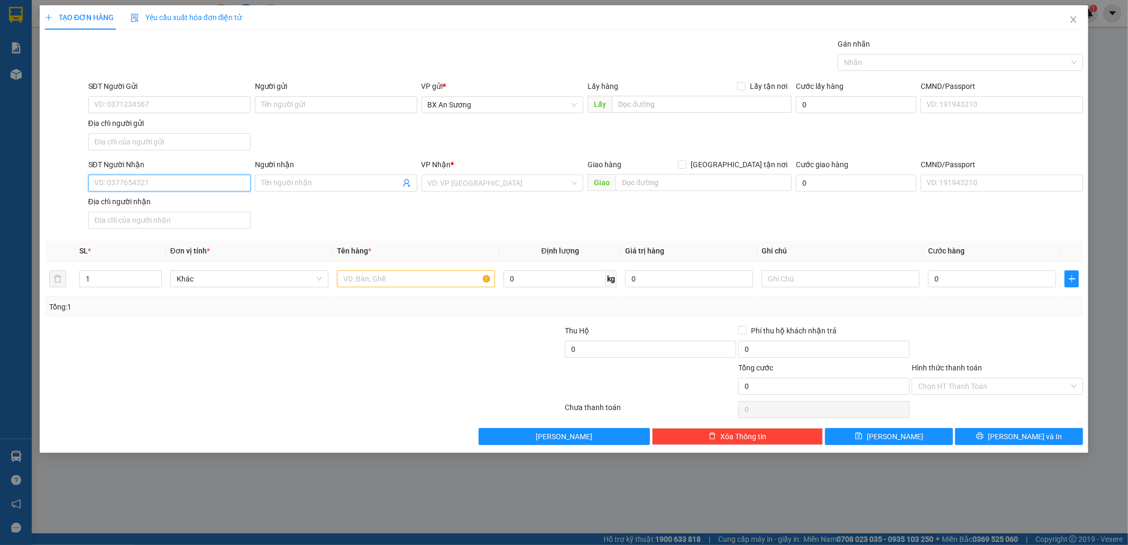
click at [240, 184] on input "SĐT Người Nhận" at bounding box center [169, 182] width 162 height 17
type input "090800858"
click at [483, 188] on input "search" at bounding box center [499, 183] width 142 height 16
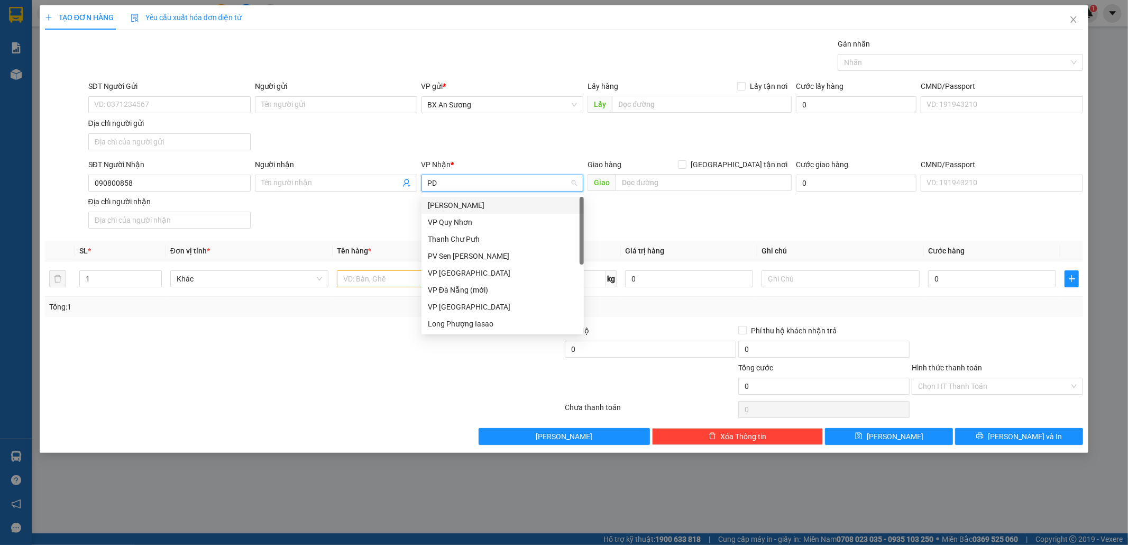
type input "PDP"
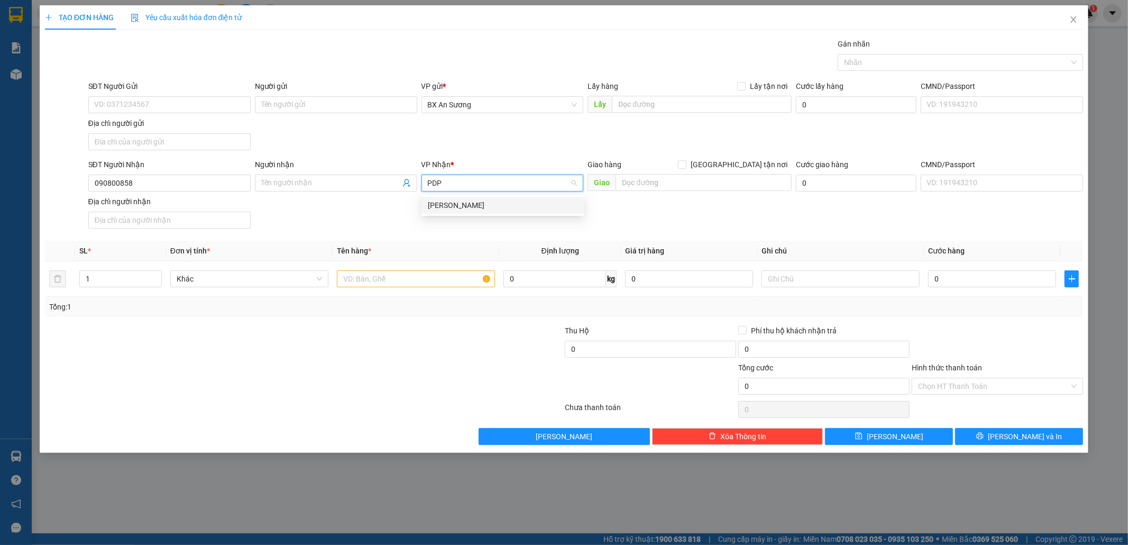
click at [472, 210] on div "Phan Đình Phùng" at bounding box center [503, 205] width 150 height 12
click at [430, 280] on input "text" at bounding box center [416, 278] width 158 height 17
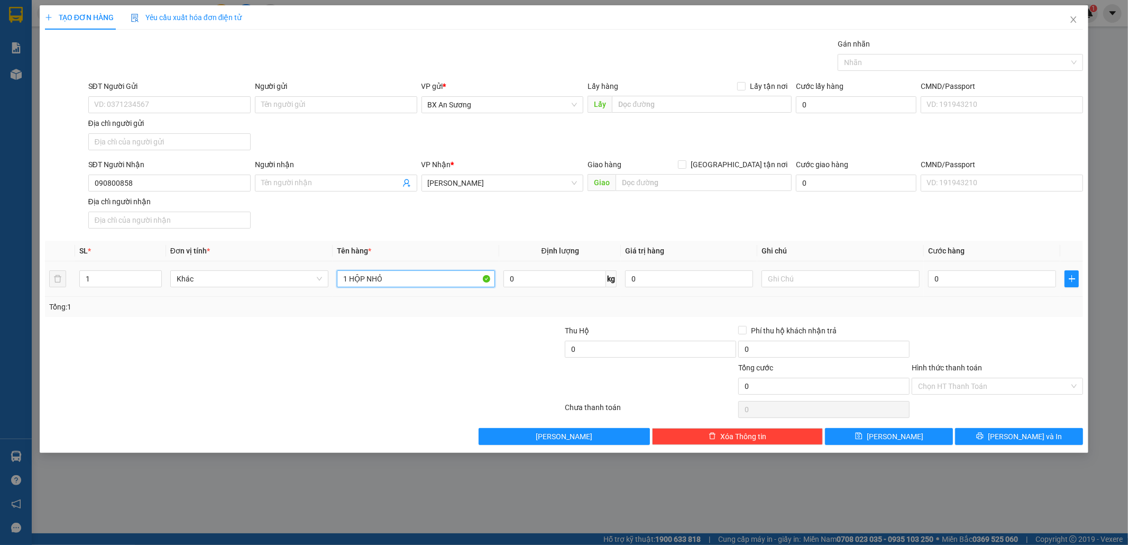
type input "1 HỘP NHỎ"
type input "4"
type input "40"
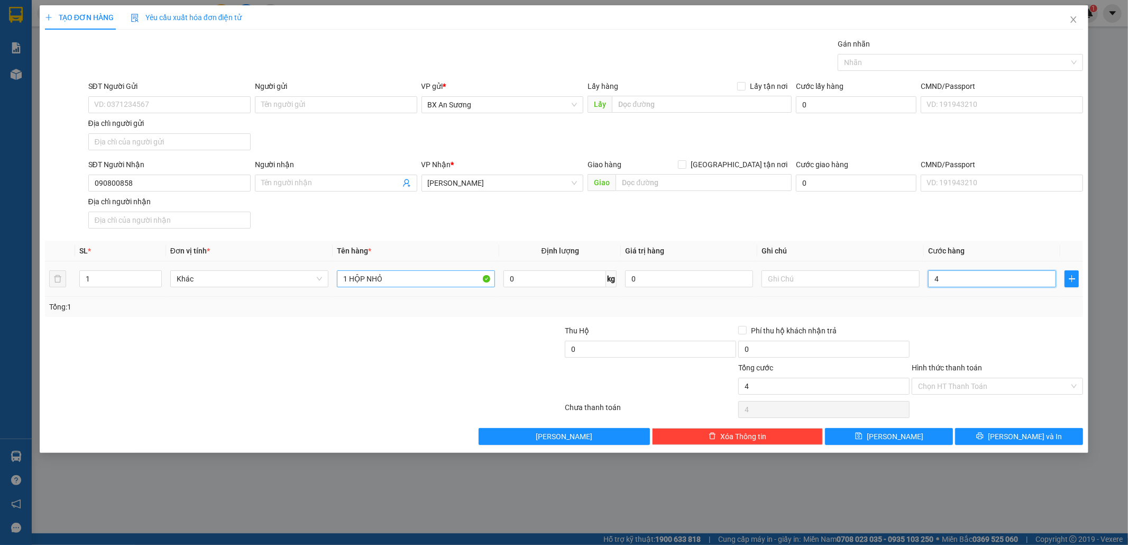
type input "40"
type input "40.000"
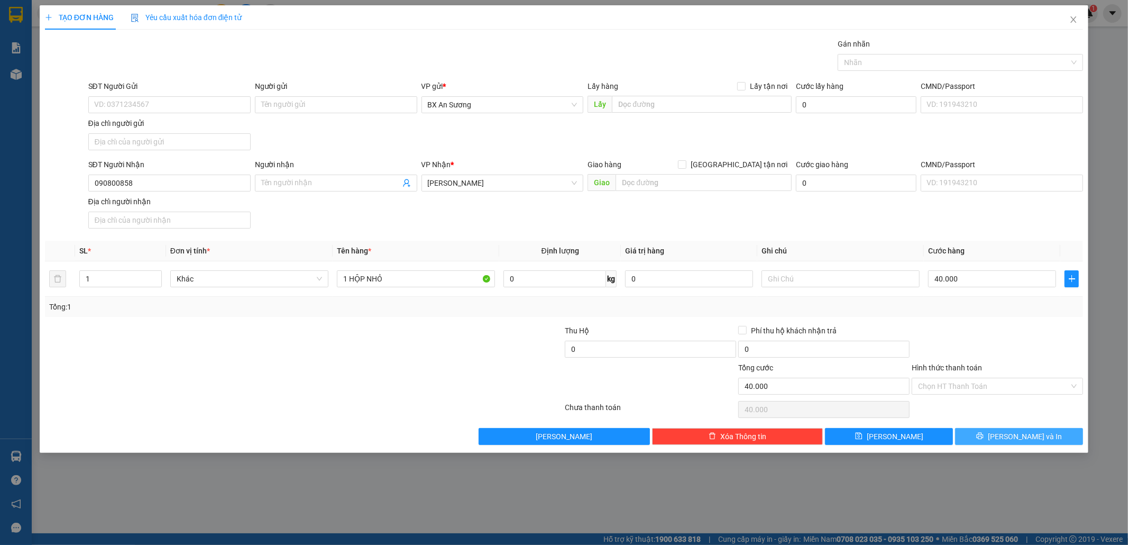
click at [1028, 436] on span "[PERSON_NAME] và In" at bounding box center [1025, 436] width 74 height 12
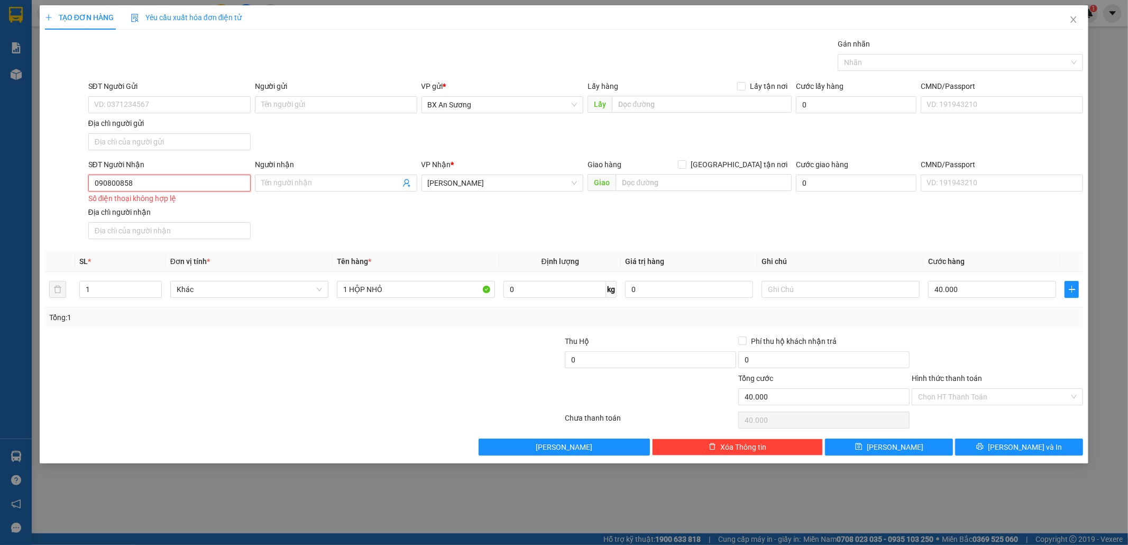
click at [123, 182] on input "090800858" at bounding box center [169, 182] width 162 height 17
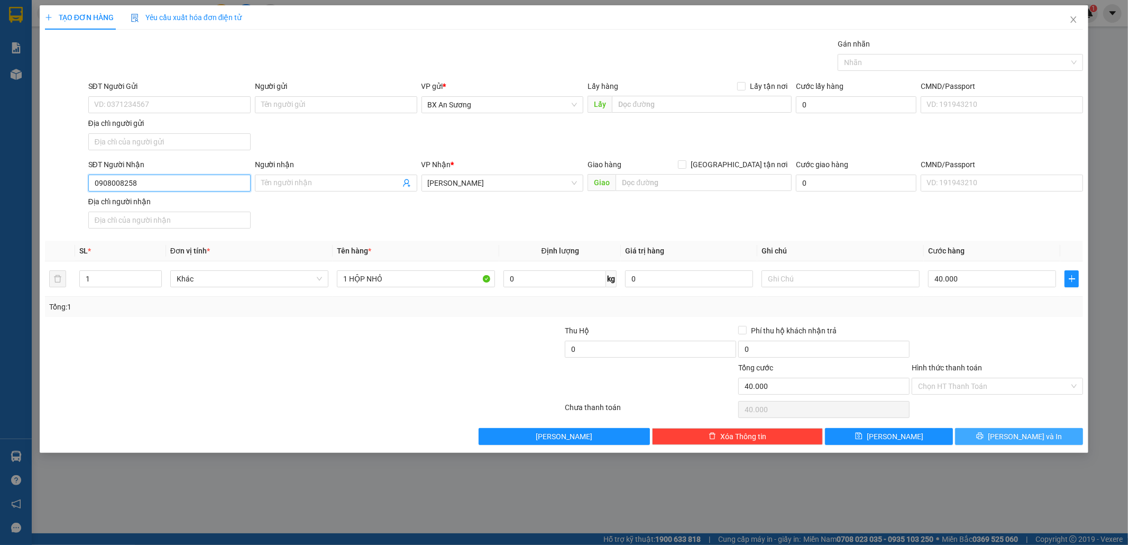
type input "0908008258"
click at [1068, 440] on button "[PERSON_NAME] và In" at bounding box center [1019, 436] width 128 height 17
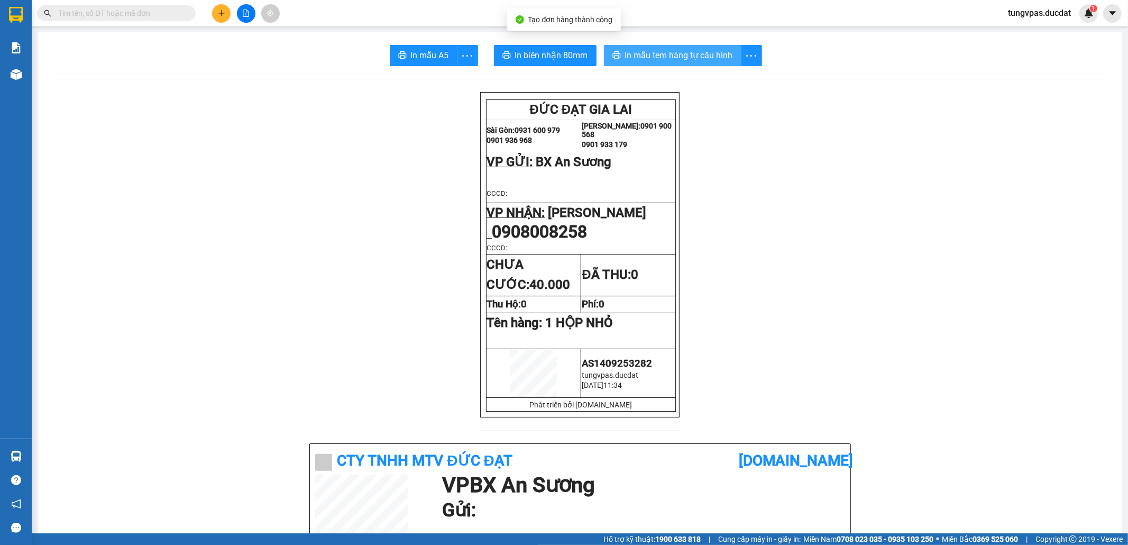
click at [671, 57] on span "In mẫu tem hàng tự cấu hình" at bounding box center [679, 55] width 108 height 13
click at [218, 15] on icon "plus" at bounding box center [221, 13] width 7 height 7
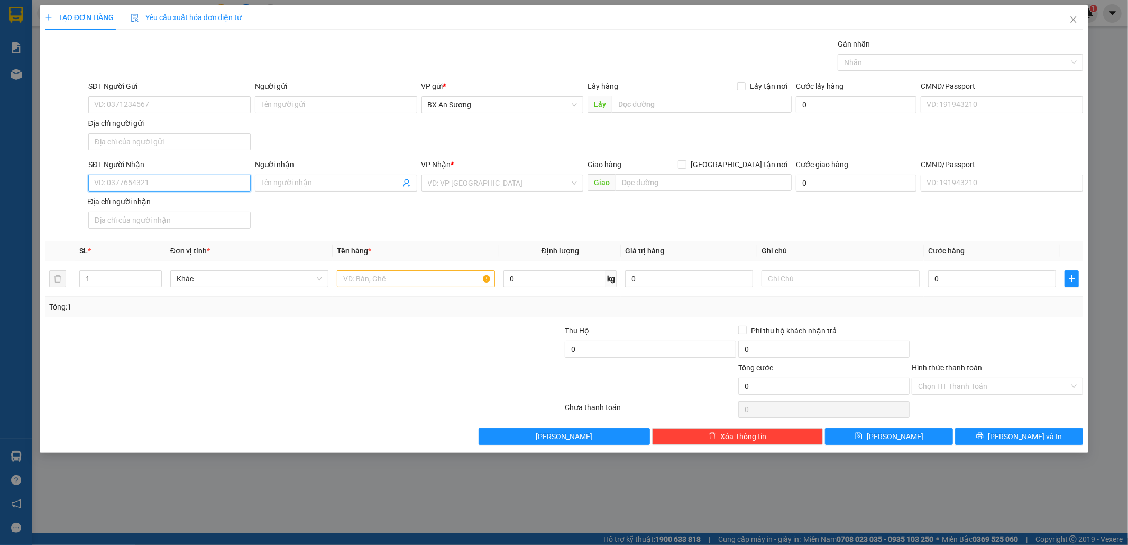
click at [210, 185] on input "SĐT Người Nhận" at bounding box center [169, 182] width 162 height 17
click at [170, 202] on div "0961057779" at bounding box center [170, 206] width 150 height 12
type input "0961057779"
click at [408, 283] on input "text" at bounding box center [416, 278] width 158 height 17
type input "1 THÙNG GIẤY MÁY HÚT BỤI"
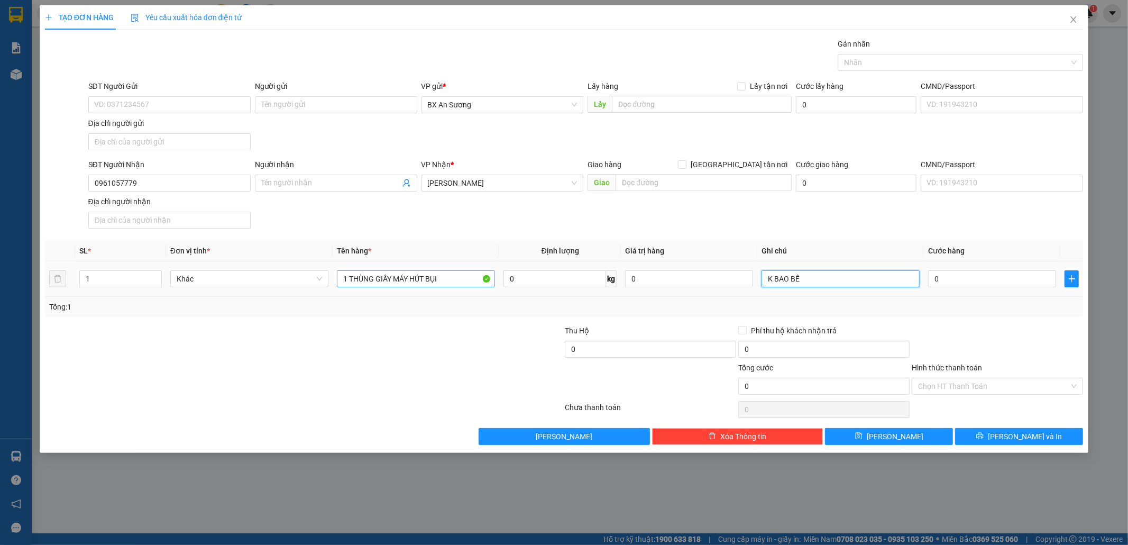
type input "K BAO BỂ"
type input "1"
type input "10"
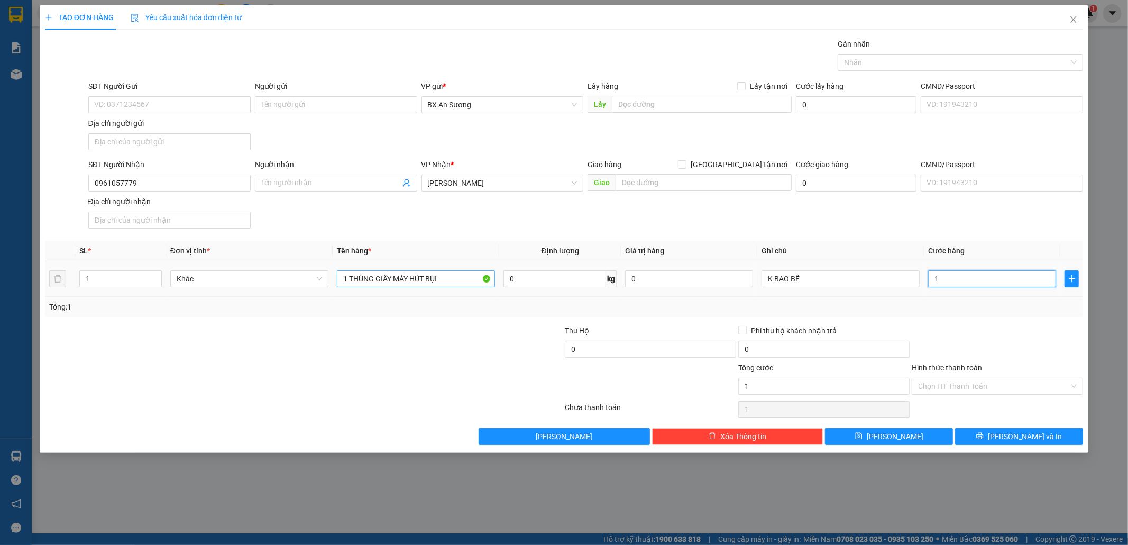
type input "10"
type input "100"
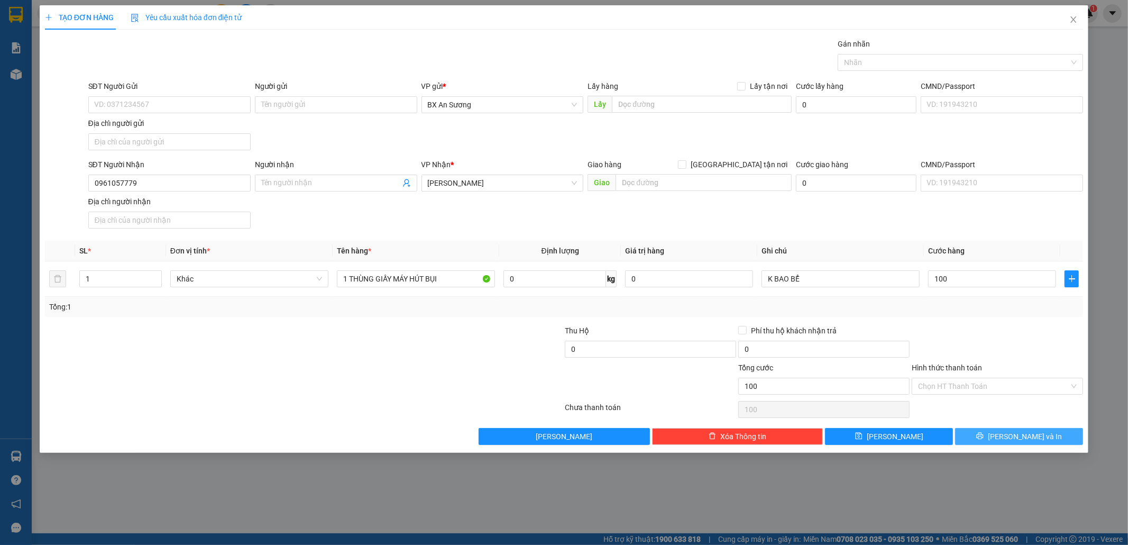
type input "100.000"
click at [1047, 438] on button "[PERSON_NAME] và In" at bounding box center [1019, 436] width 128 height 17
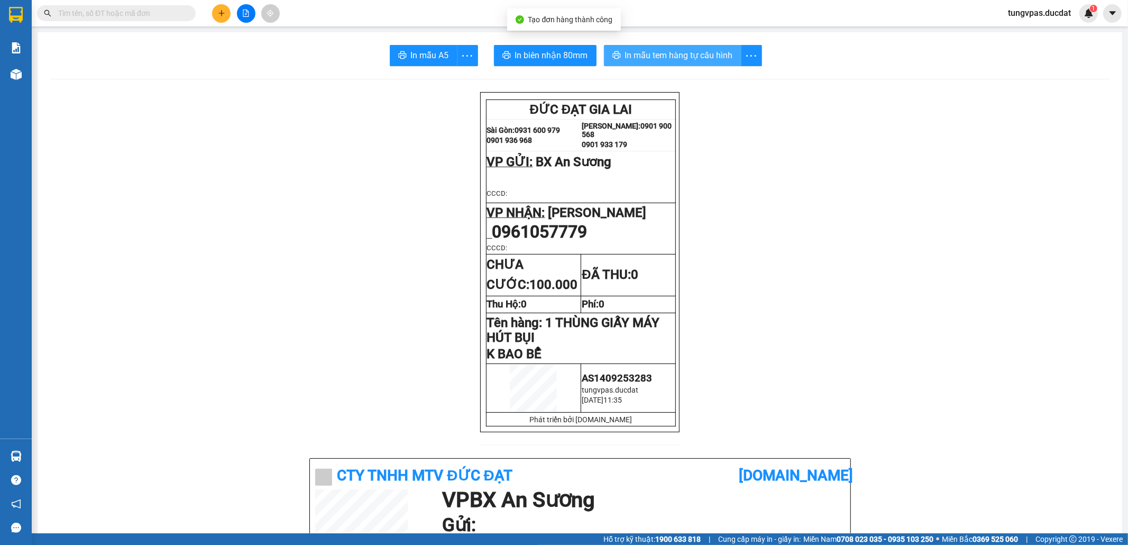
click at [656, 54] on span "In mẫu tem hàng tự cấu hình" at bounding box center [679, 55] width 108 height 13
click at [225, 15] on button at bounding box center [221, 13] width 19 height 19
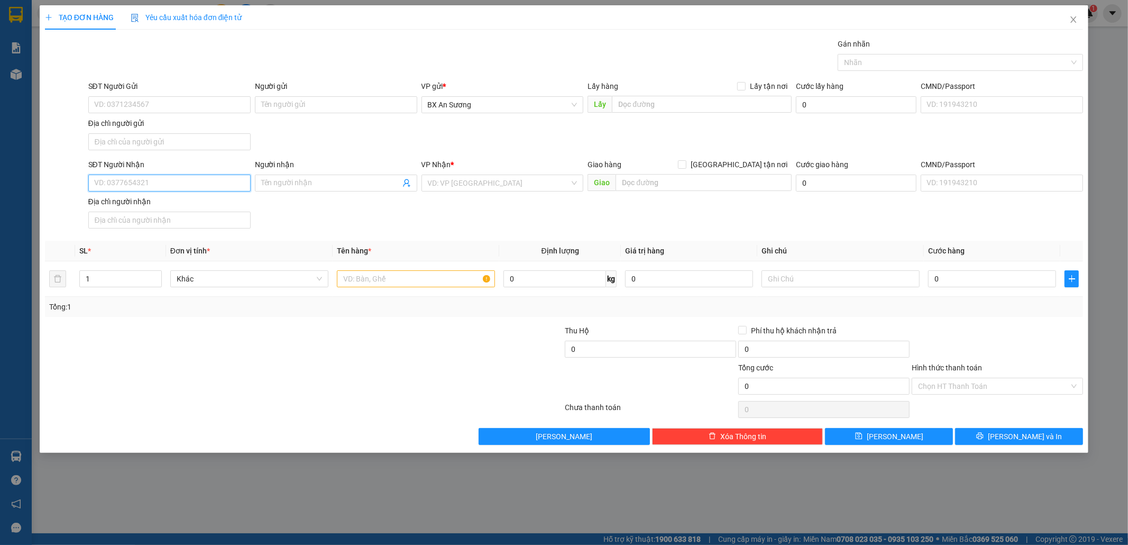
click at [227, 183] on input "SĐT Người Nhận" at bounding box center [169, 182] width 162 height 17
type input "0945"
click at [219, 202] on div "Địa chỉ người nhận" at bounding box center [169, 202] width 162 height 12
click at [219, 212] on input "Địa chỉ người nhận" at bounding box center [169, 220] width 162 height 17
type input "0"
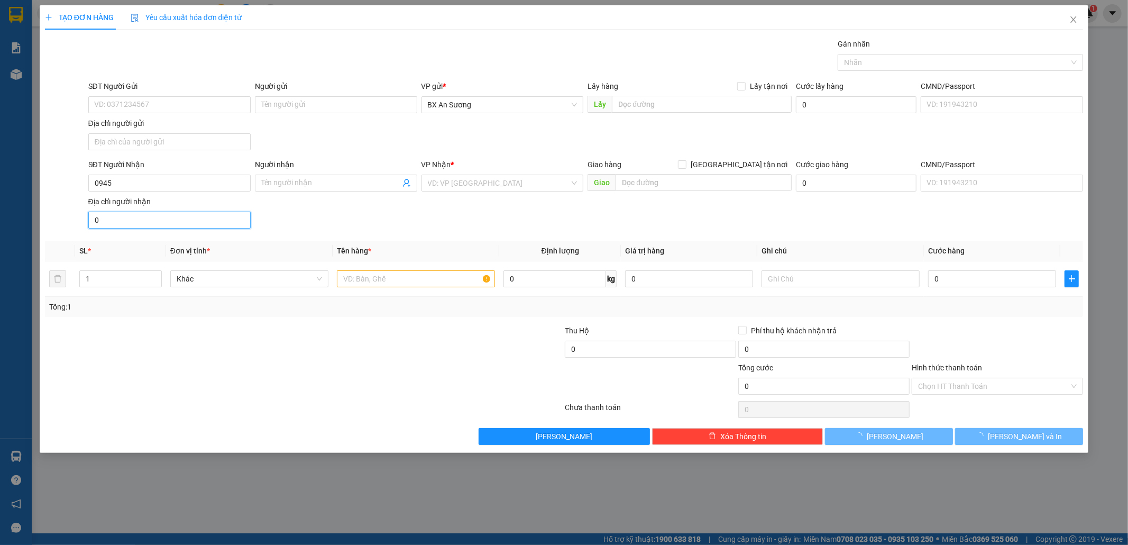
click at [225, 215] on input "0" at bounding box center [169, 220] width 162 height 17
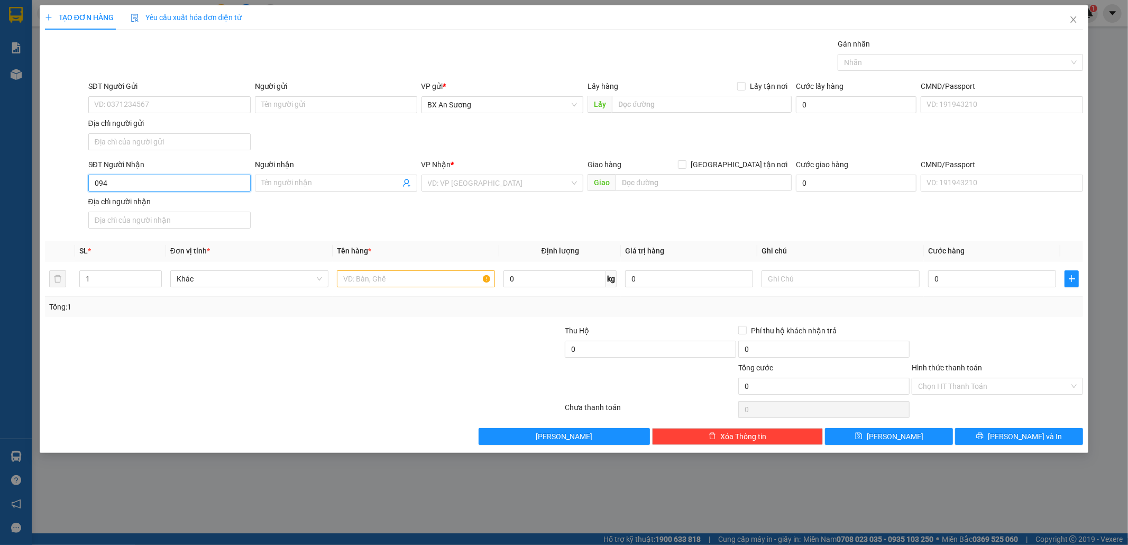
click at [189, 189] on input "094" at bounding box center [169, 182] width 162 height 17
type input "0"
click at [1078, 20] on span "Close" at bounding box center [1074, 20] width 30 height 30
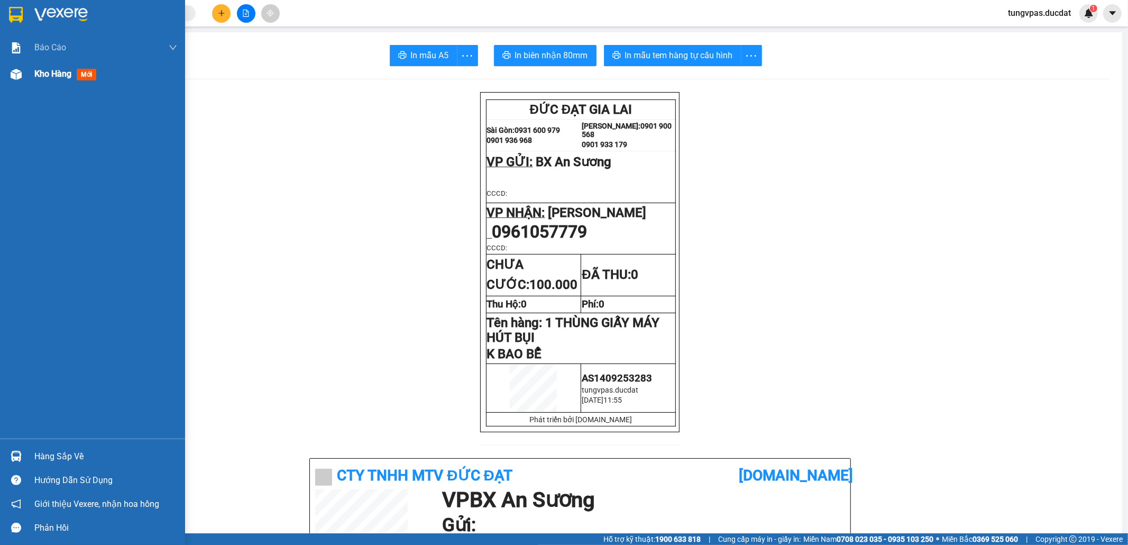
click at [4, 72] on div "Kho hàng mới" at bounding box center [92, 74] width 185 height 26
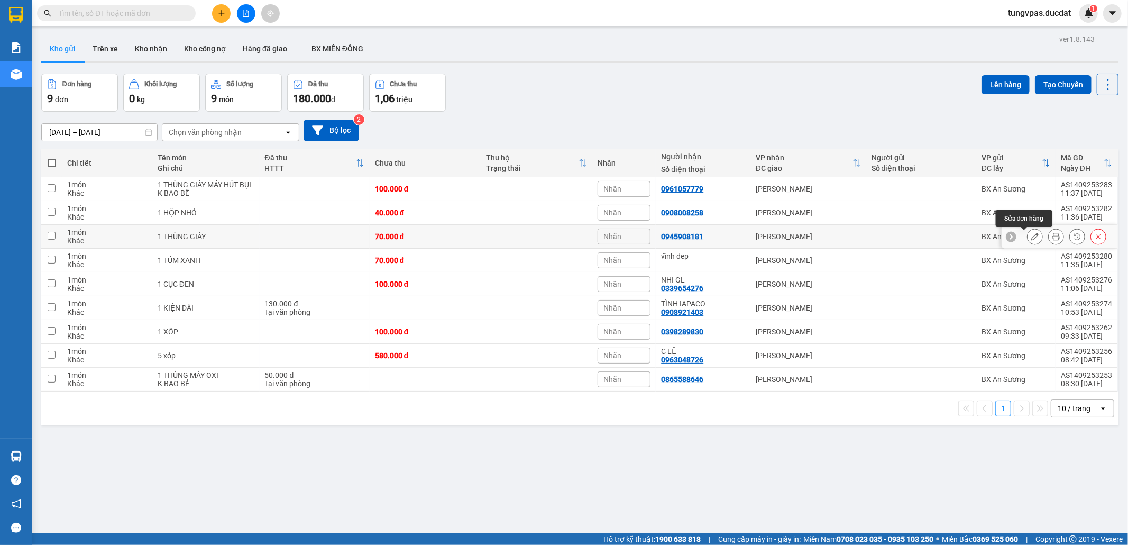
click at [1031, 239] on icon at bounding box center [1034, 236] width 7 height 7
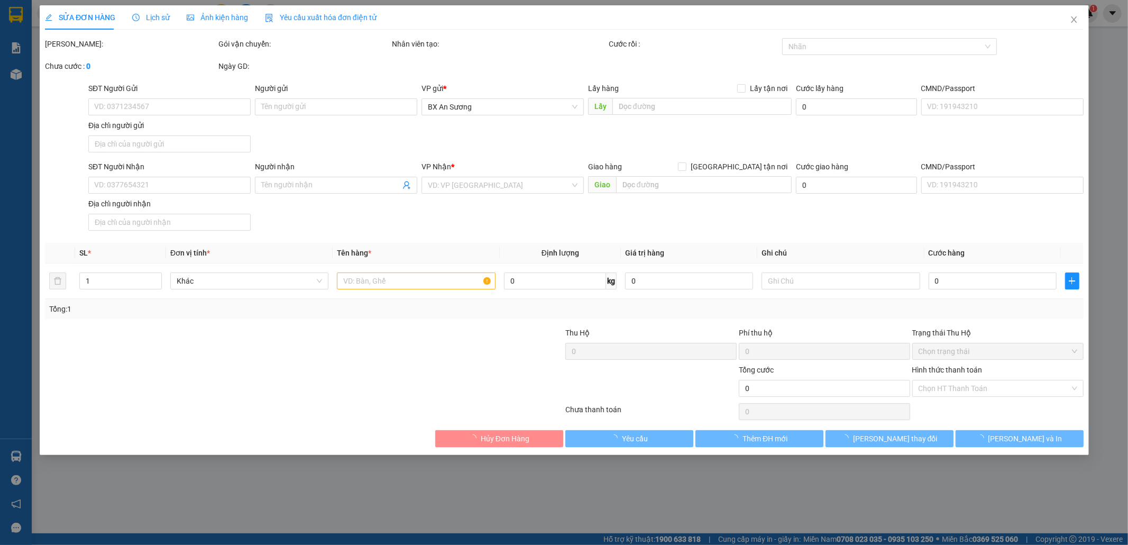
type input "0945908181"
type input "70.000"
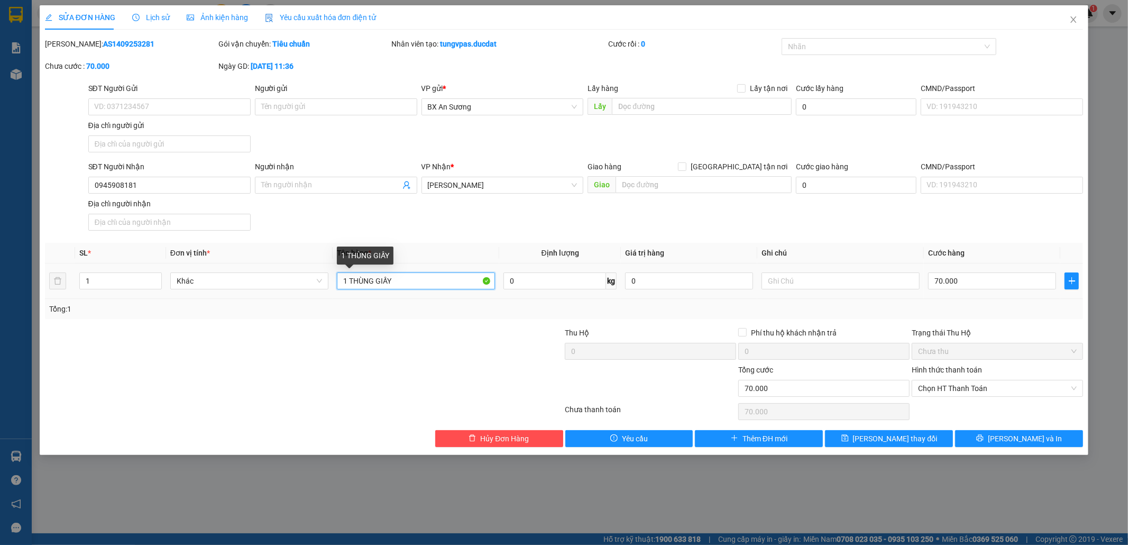
click at [454, 284] on input "1 THÙNG GIẤY" at bounding box center [416, 280] width 158 height 17
type input "1 THÙNG GIẤY + 1 BAO"
click at [976, 280] on input "70.000" at bounding box center [992, 280] width 128 height 17
type input "1"
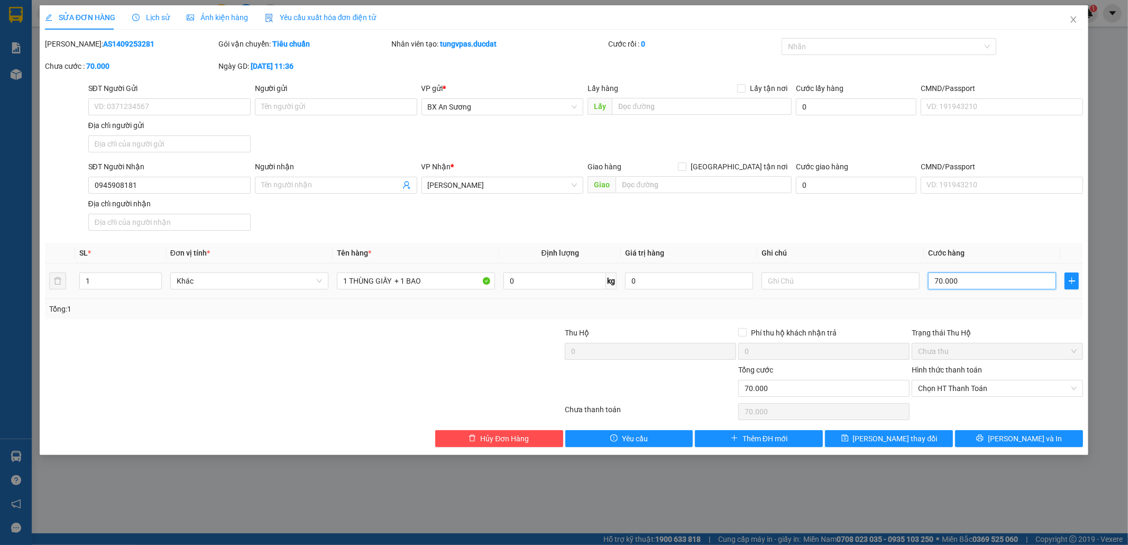
type input "1"
type input "15"
type input "150"
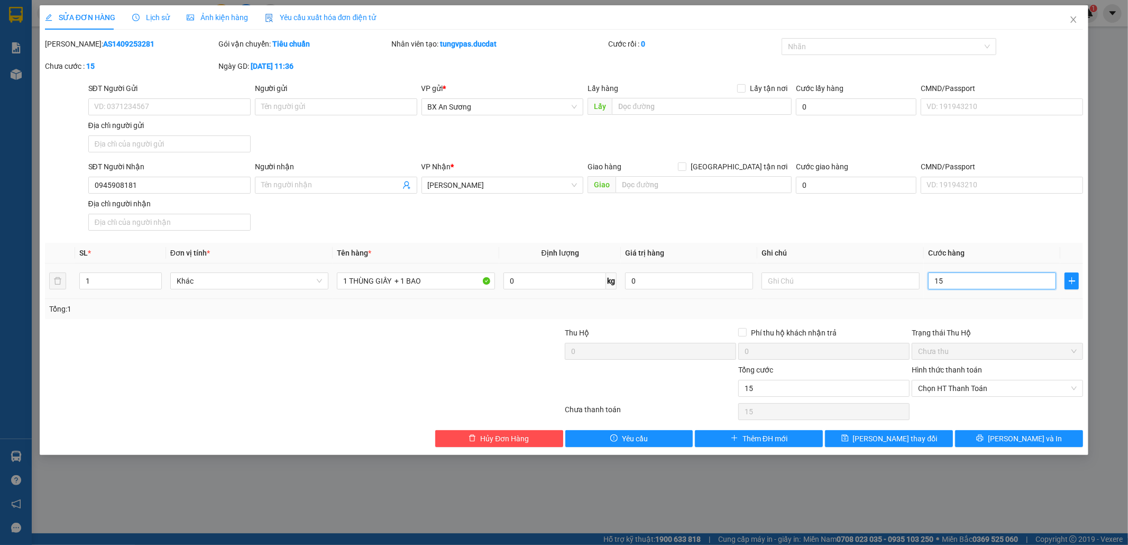
type input "150"
click at [1004, 394] on span "Chọn HT Thanh Toán" at bounding box center [997, 388] width 159 height 16
type input "150"
type input "150.000"
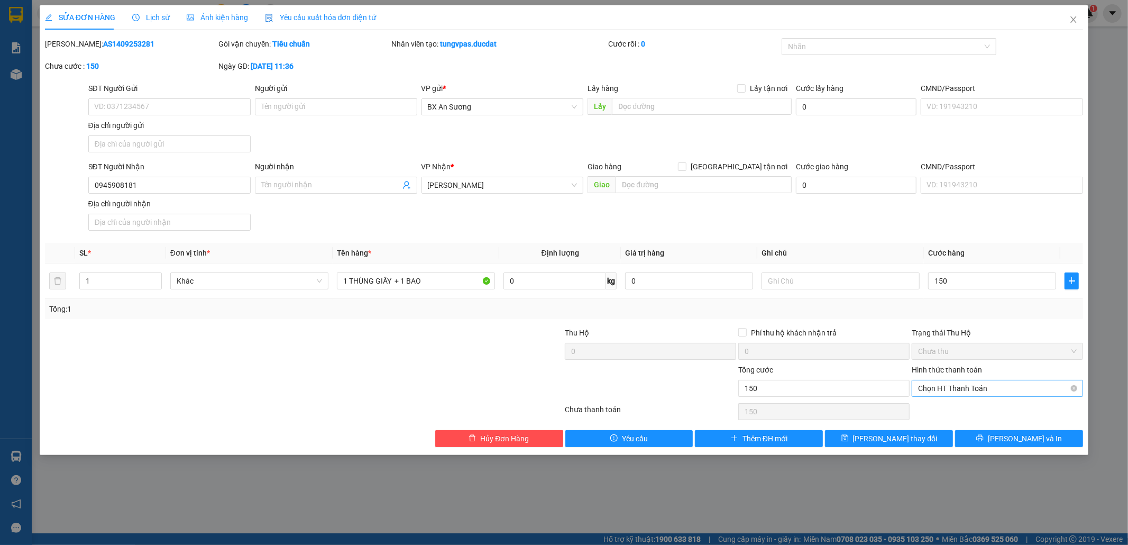
type input "150.000"
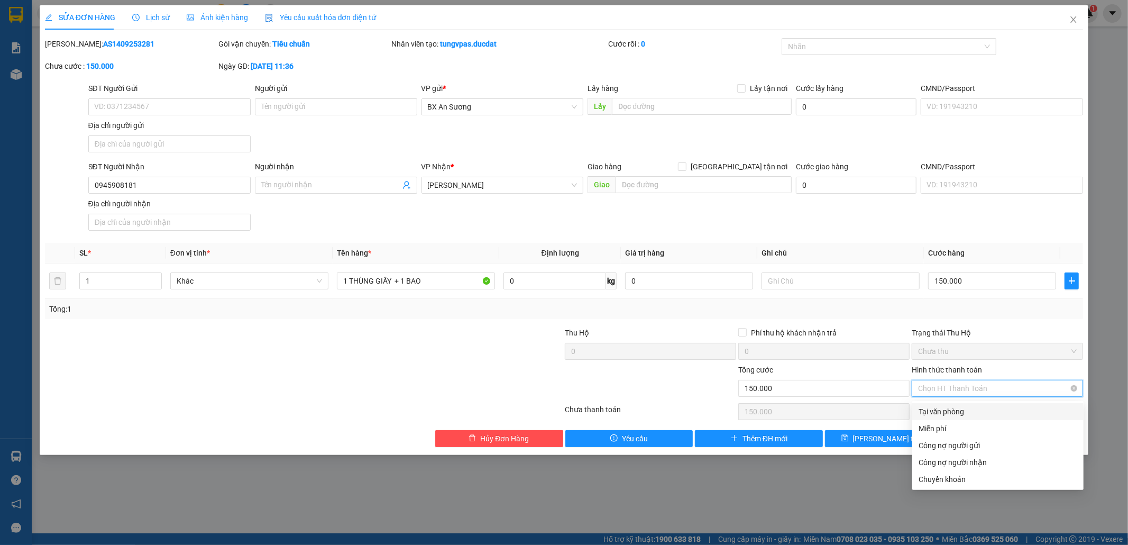
click at [991, 388] on span "Chọn HT Thanh Toán" at bounding box center [997, 388] width 159 height 16
click at [686, 391] on div at bounding box center [650, 382] width 173 height 37
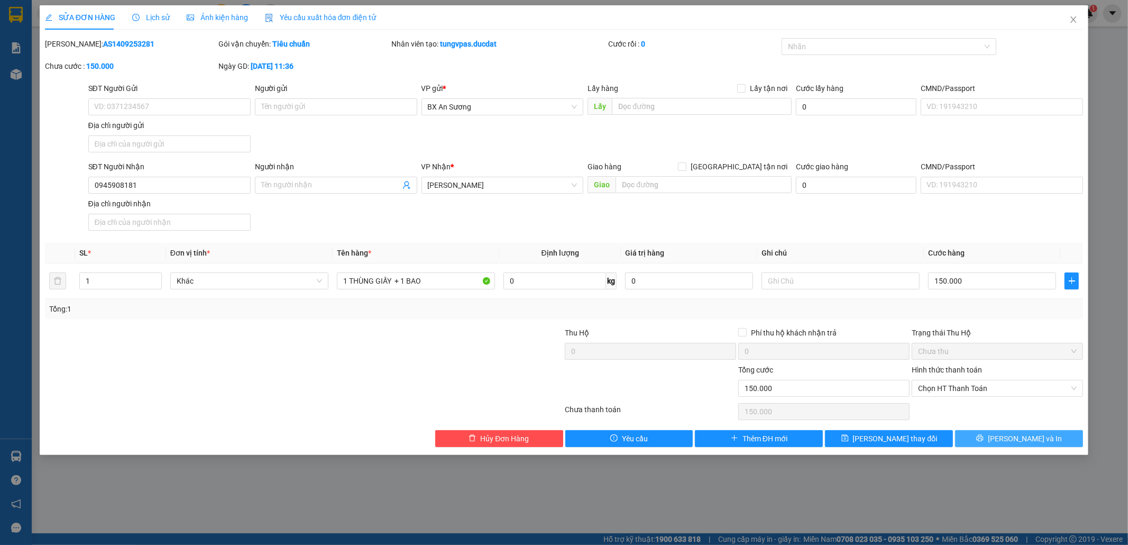
click at [994, 439] on button "[PERSON_NAME] và In" at bounding box center [1019, 438] width 128 height 17
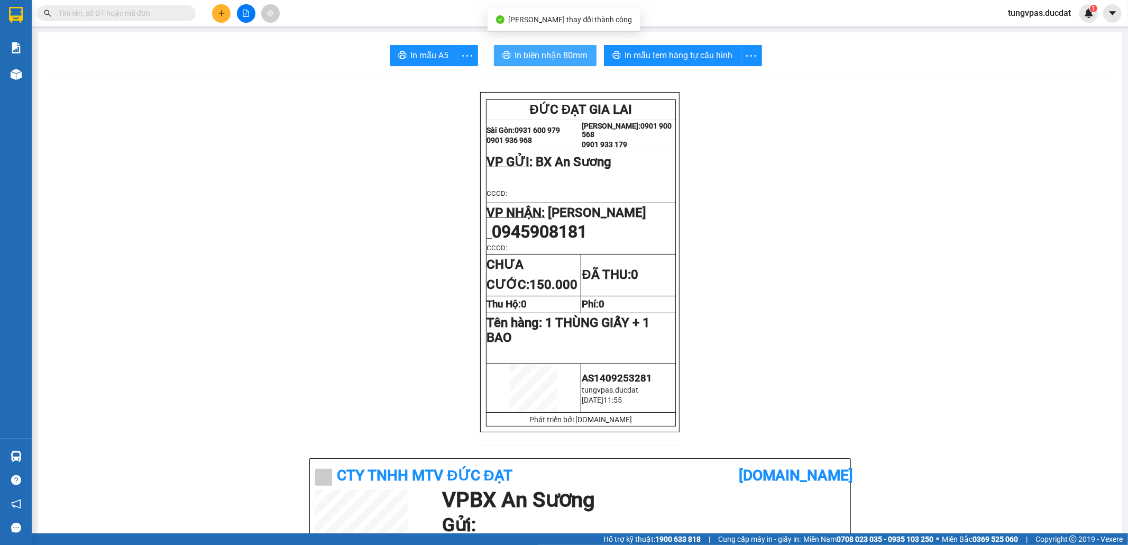
click at [565, 55] on span "In biên nhận 80mm" at bounding box center [551, 55] width 73 height 13
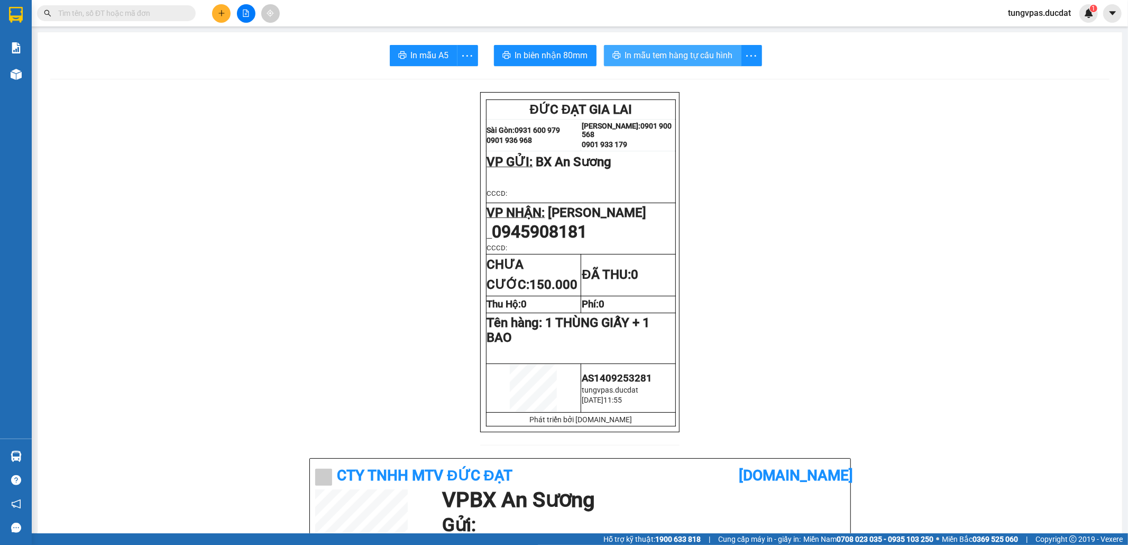
click at [686, 53] on span "In mẫu tem hàng tự cấu hình" at bounding box center [679, 55] width 108 height 13
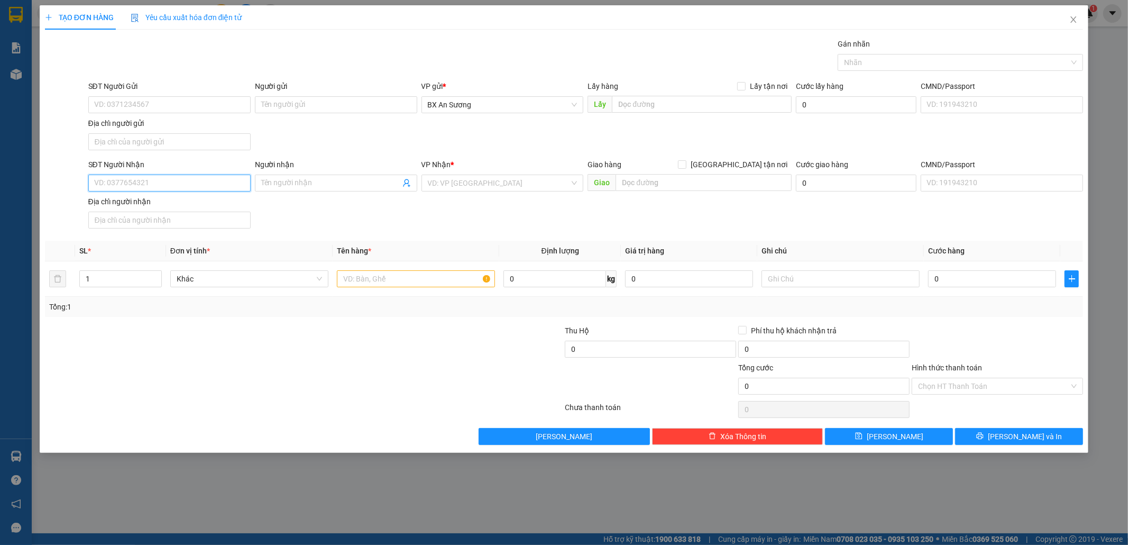
click at [206, 181] on input "SĐT Người Nhận" at bounding box center [169, 182] width 162 height 17
click at [207, 182] on input "SĐT Người Nhận" at bounding box center [169, 182] width 162 height 17
type input "0971600935"
click at [176, 203] on div "0971600935" at bounding box center [170, 206] width 150 height 12
type input "THÔN 5 [GEOGRAPHIC_DATA]"
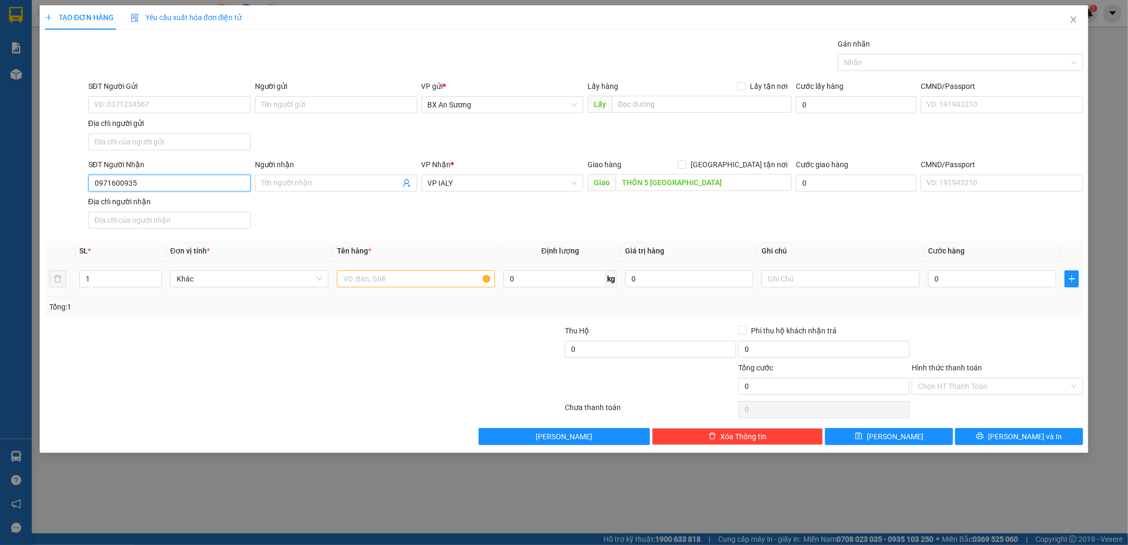
type input "0971600935"
click at [462, 287] on input "text" at bounding box center [416, 278] width 158 height 17
type input "1 CỤC ĐEN"
type input "4"
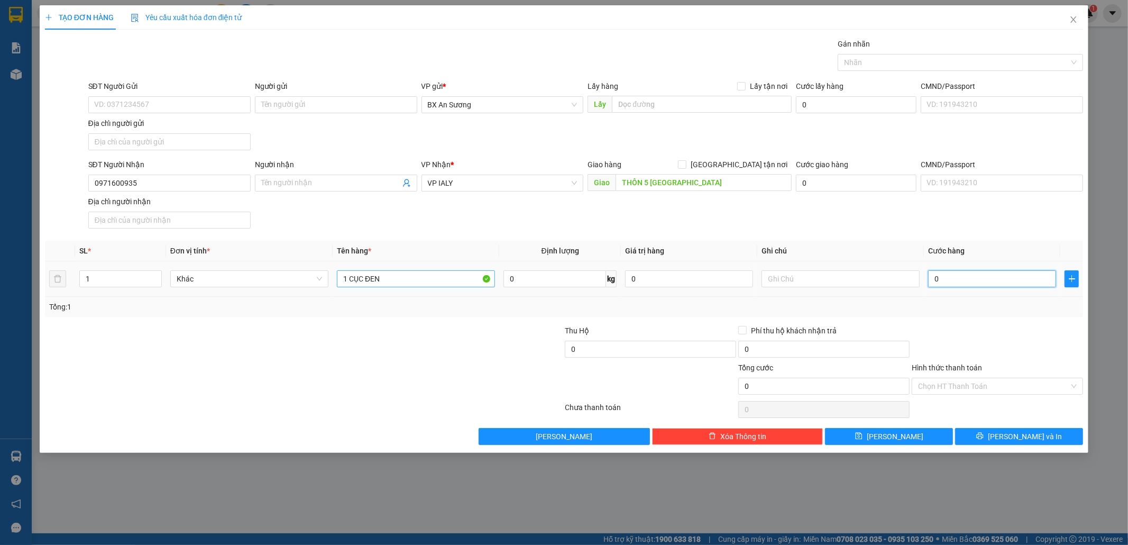
type input "4"
type input "40"
type input "40.000"
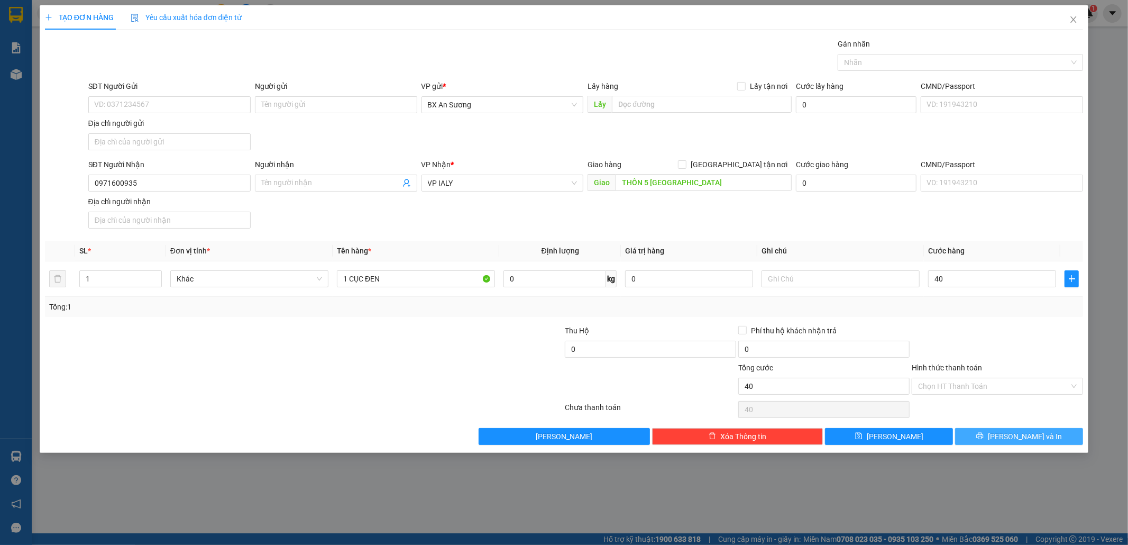
type input "40.000"
click at [983, 439] on icon "printer" at bounding box center [980, 436] width 7 height 7
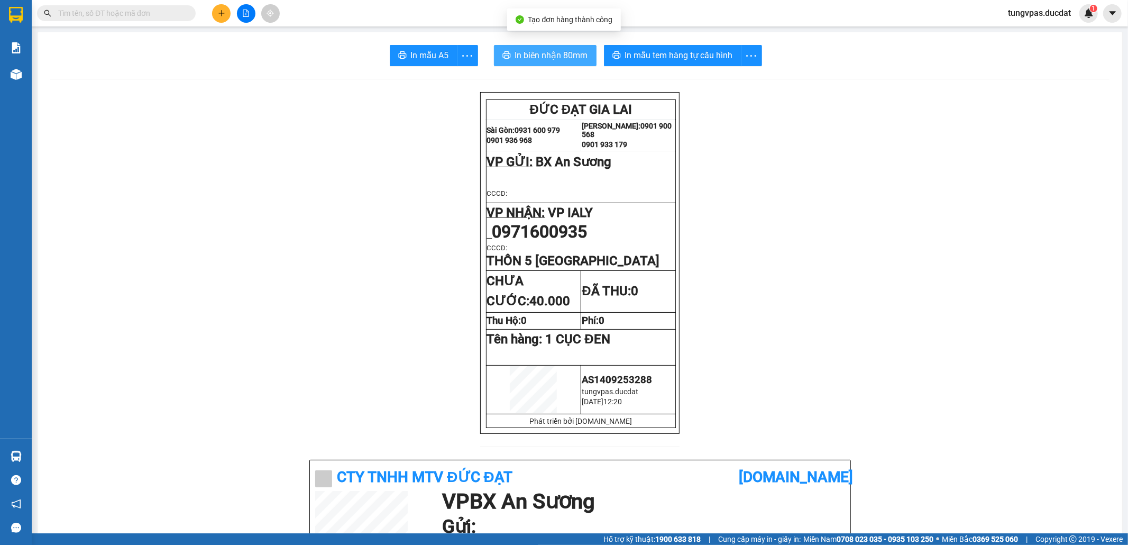
click at [581, 56] on span "In biên nhận 80mm" at bounding box center [551, 55] width 73 height 13
click at [580, 59] on span "In biên nhận 80mm" at bounding box center [551, 55] width 73 height 13
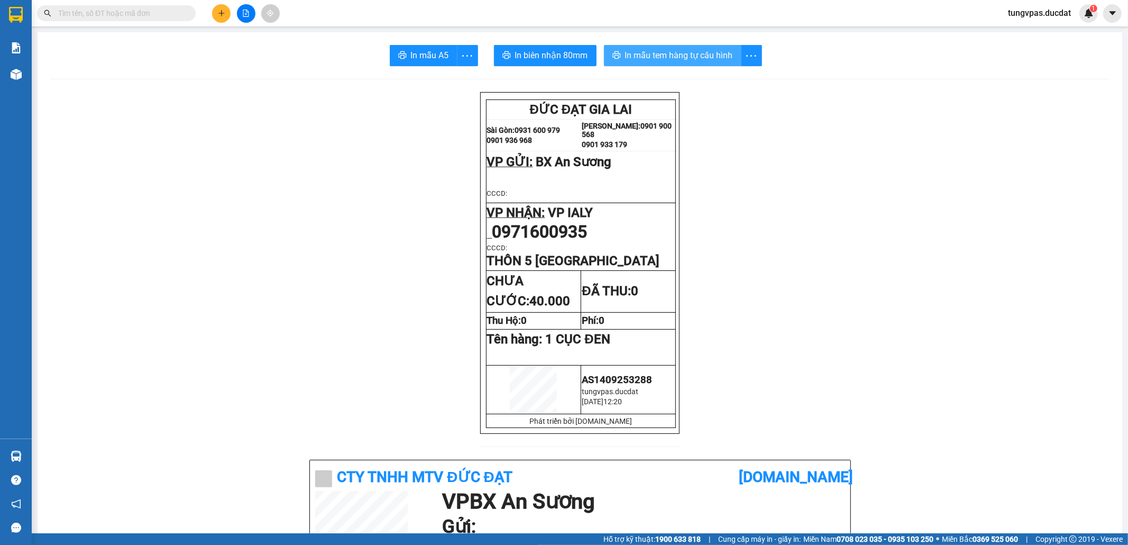
click at [721, 61] on span "In mẫu tem hàng tự cấu hình" at bounding box center [679, 55] width 108 height 13
click at [218, 17] on button at bounding box center [221, 13] width 19 height 19
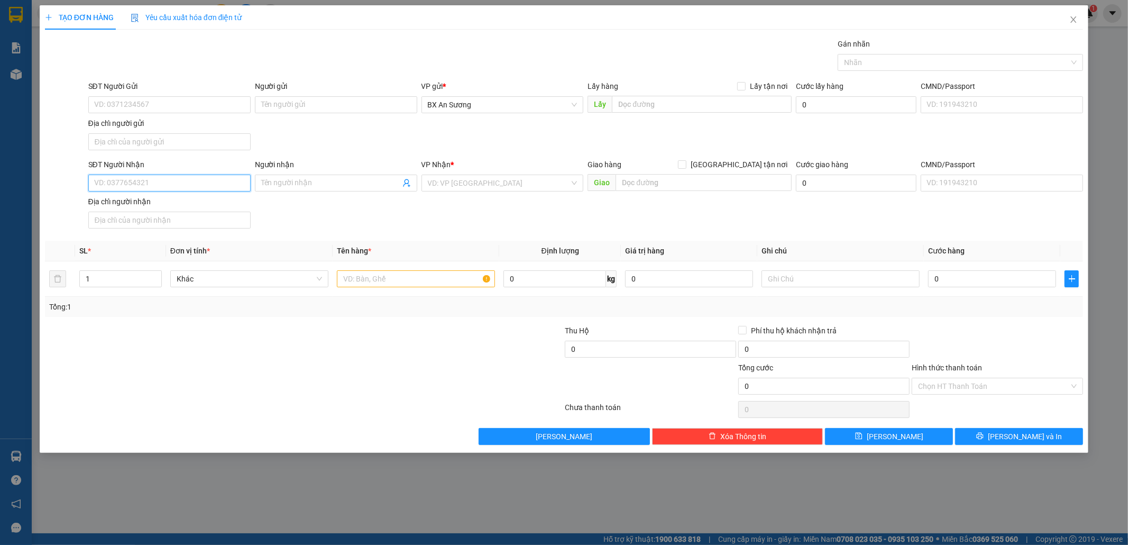
click at [227, 187] on input "SĐT Người Nhận" at bounding box center [169, 182] width 162 height 17
click at [173, 210] on div "0333678977" at bounding box center [170, 206] width 150 height 12
type input "0333678977"
click at [373, 284] on input "text" at bounding box center [416, 278] width 158 height 17
type input "1 CỤC SẮT"
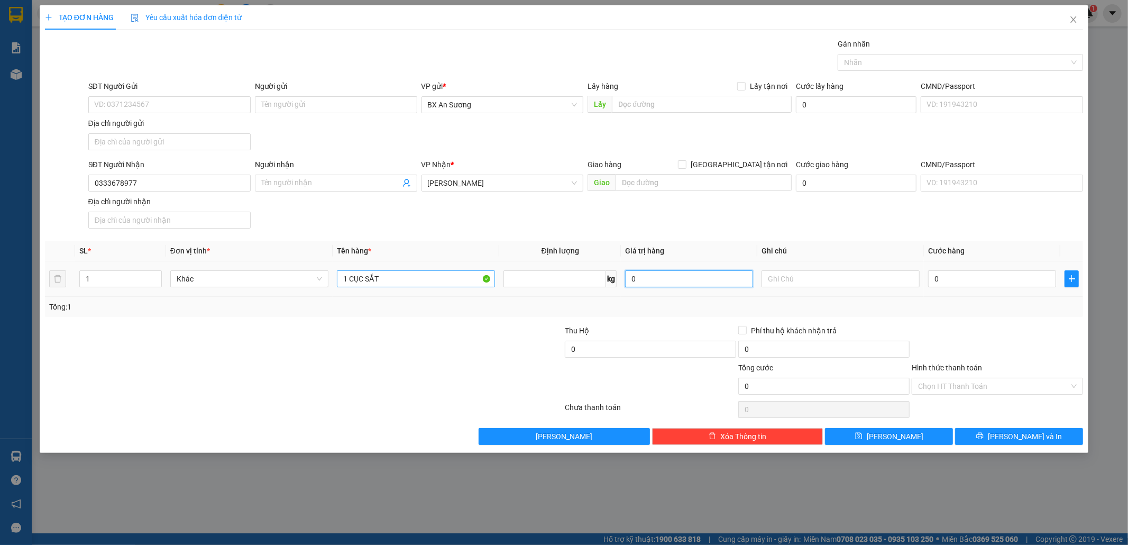
type input "0"
type input "4"
type input "40"
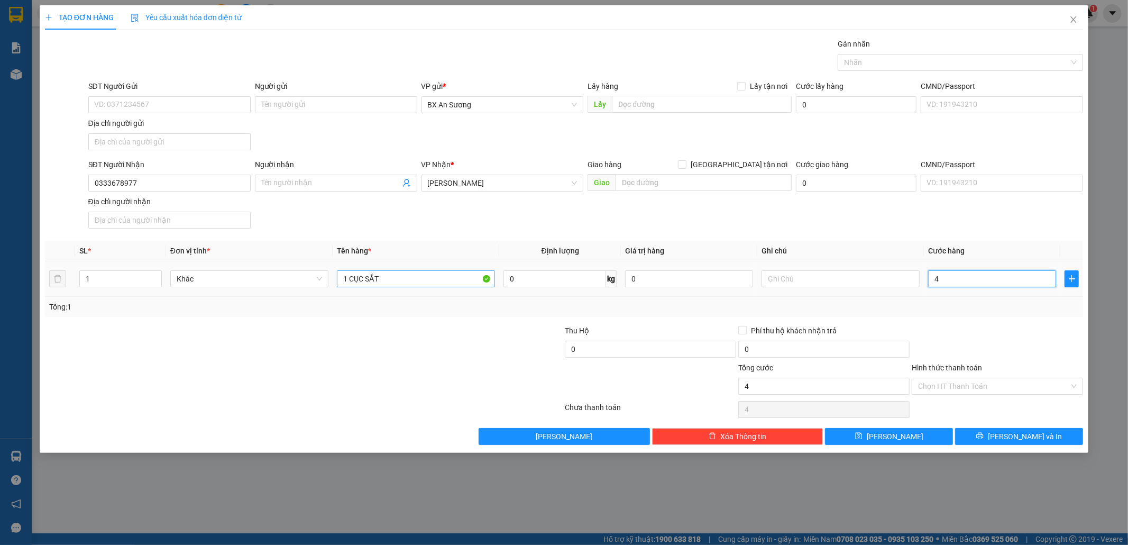
type input "40"
type input "40.000"
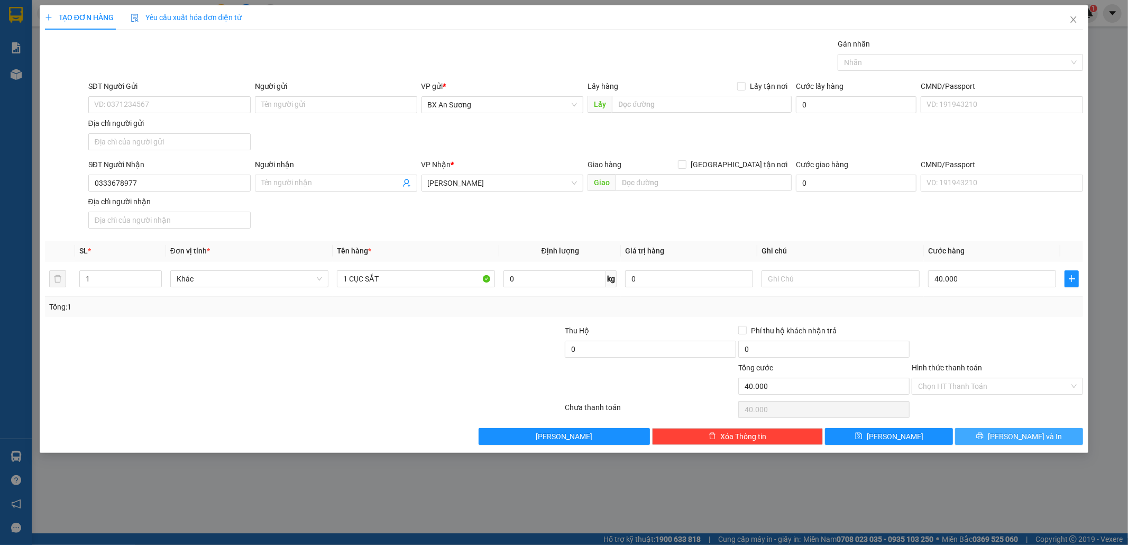
click at [983, 439] on icon "printer" at bounding box center [980, 436] width 7 height 7
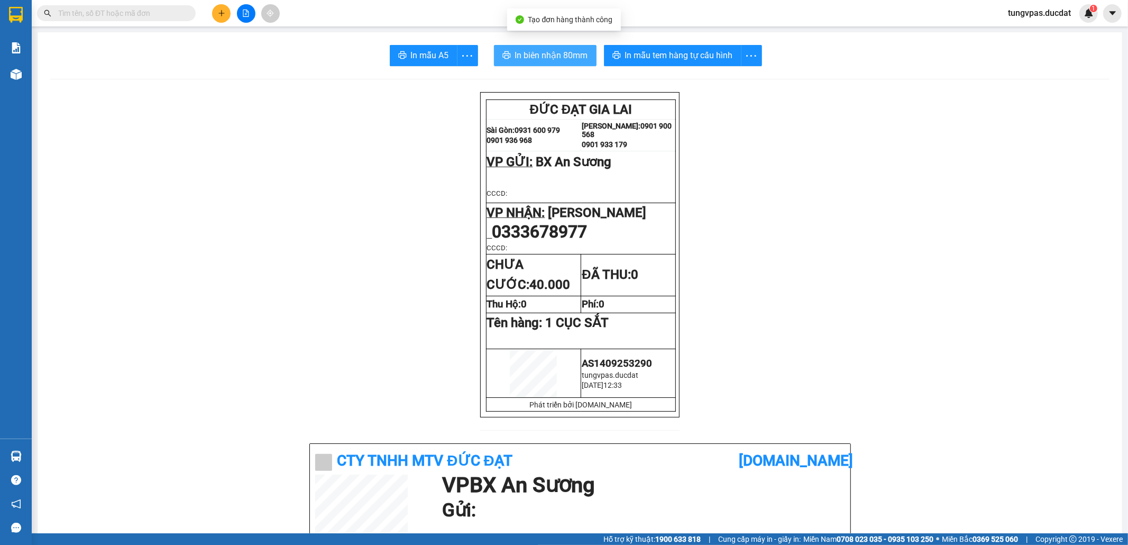
click at [574, 51] on span "In biên nhận 80mm" at bounding box center [551, 55] width 73 height 13
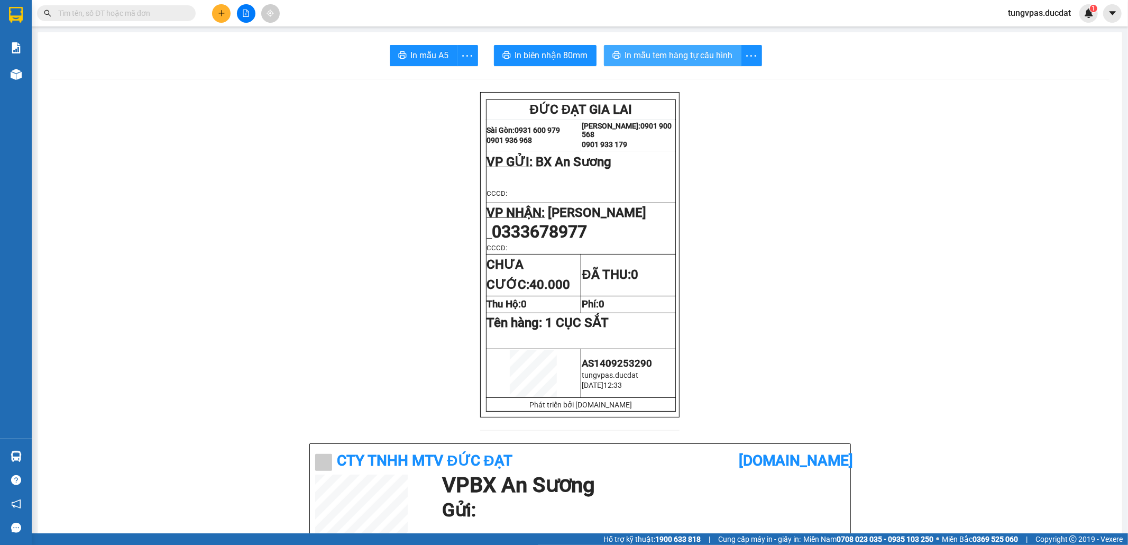
click at [706, 51] on span "In mẫu tem hàng tự cấu hình" at bounding box center [679, 55] width 108 height 13
